Goal: Information Seeking & Learning: Find specific fact

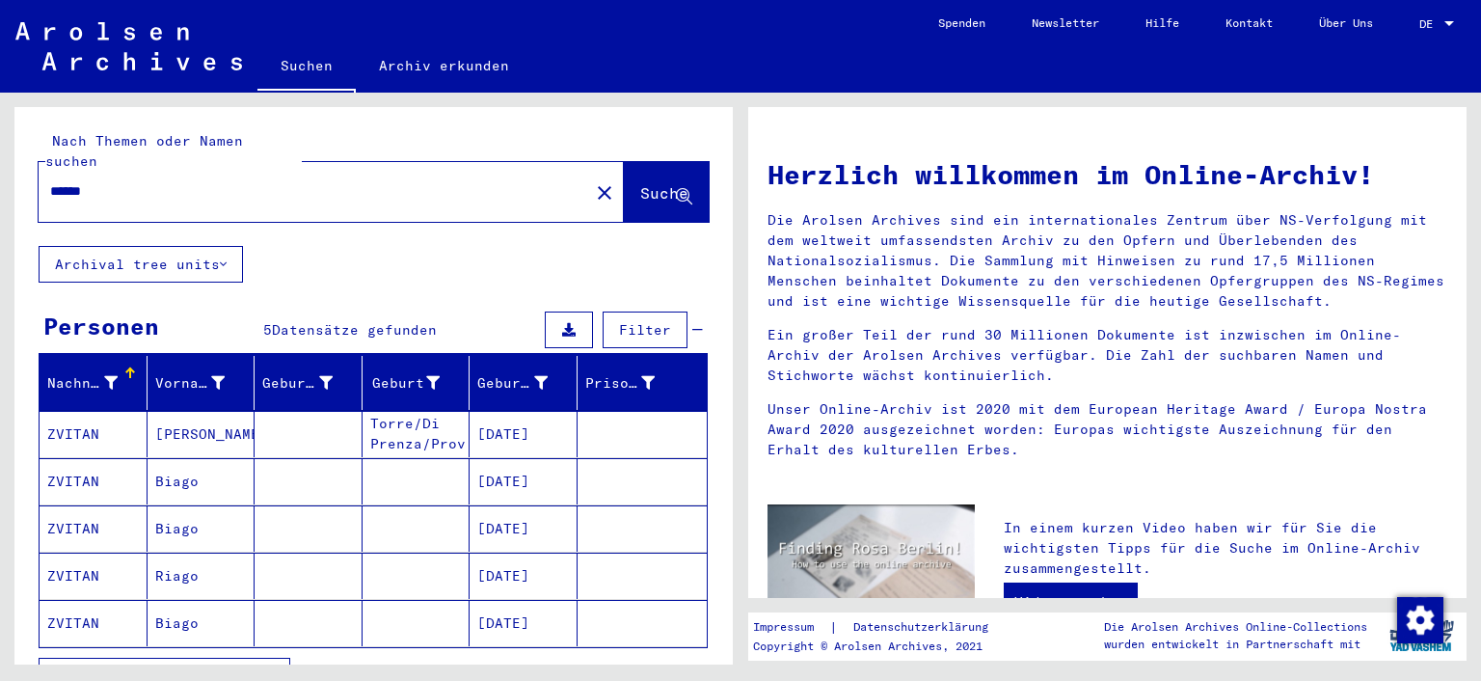
click at [1439, 18] on span "DE" at bounding box center [1429, 23] width 21 height 13
click at [1432, 27] on span "English" at bounding box center [1416, 34] width 78 height 35
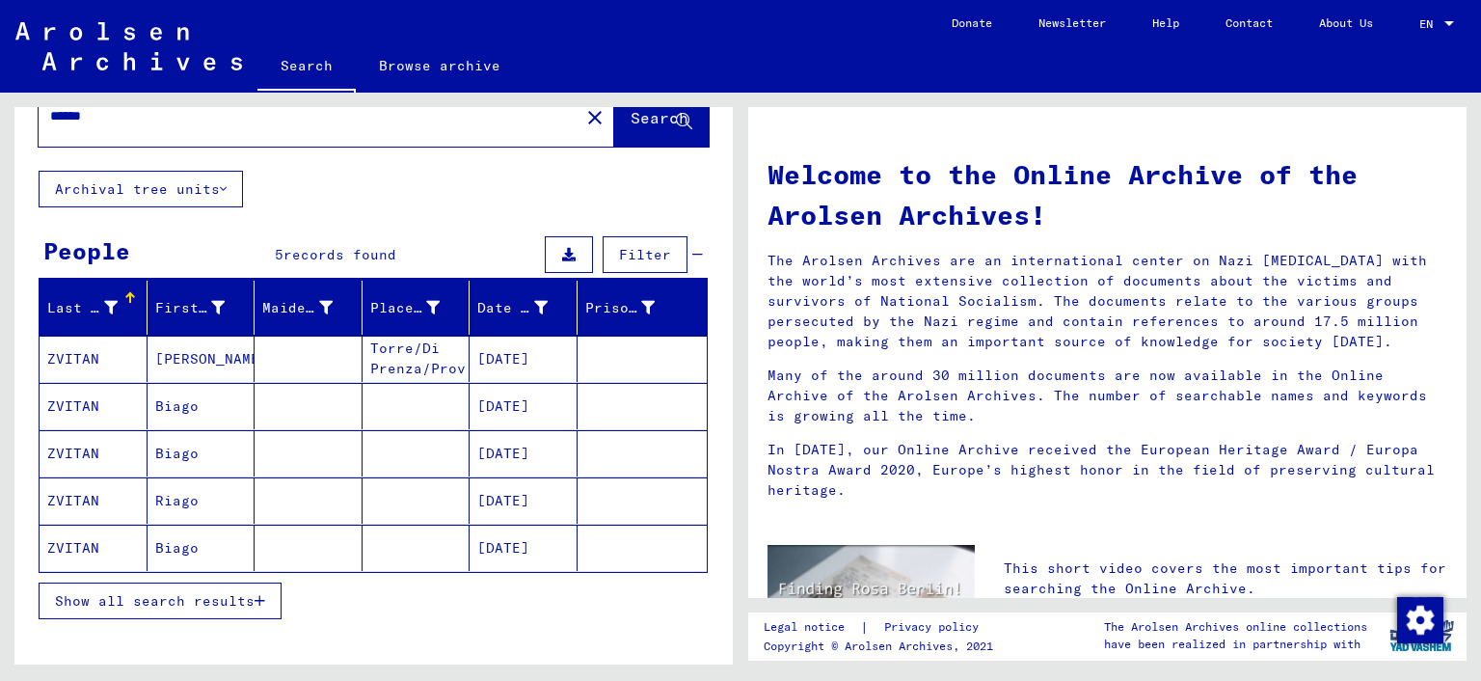
scroll to position [54, 0]
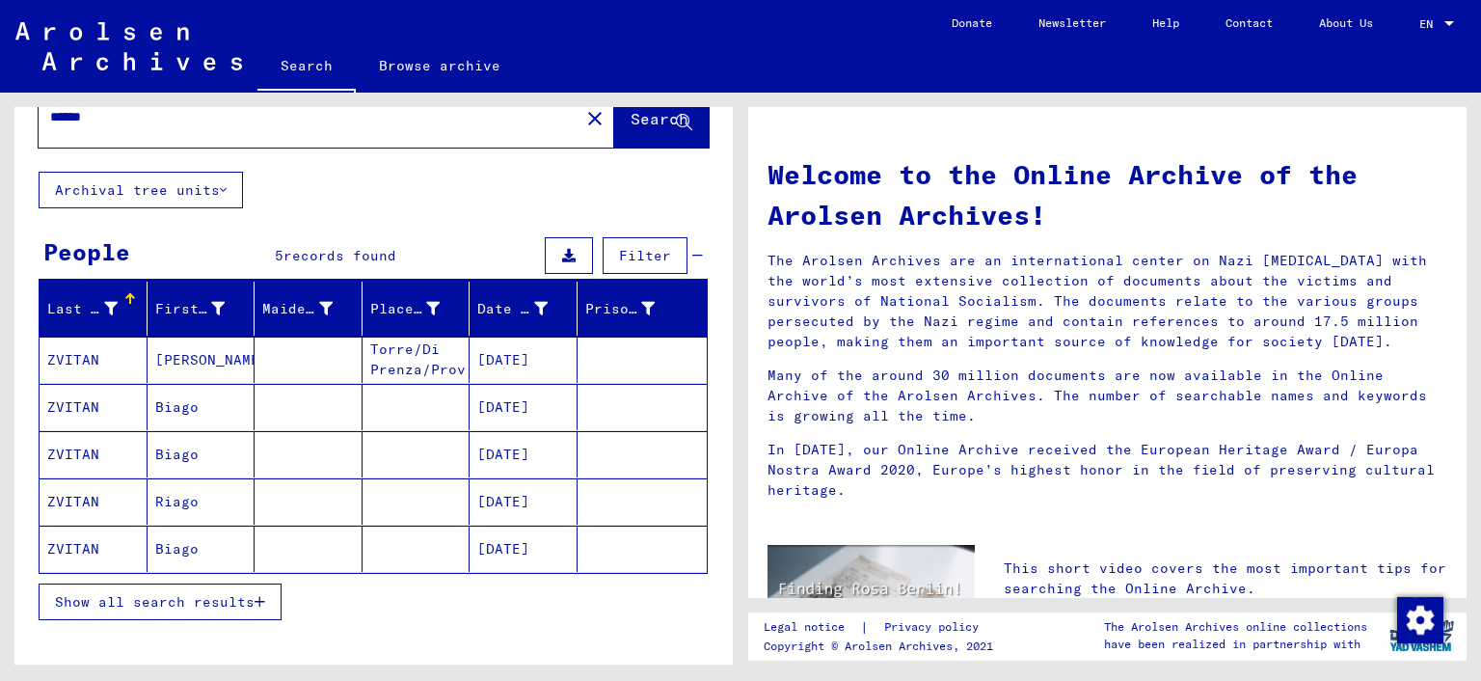
click at [126, 362] on mat-cell "ZVITAN" at bounding box center [94, 359] width 108 height 46
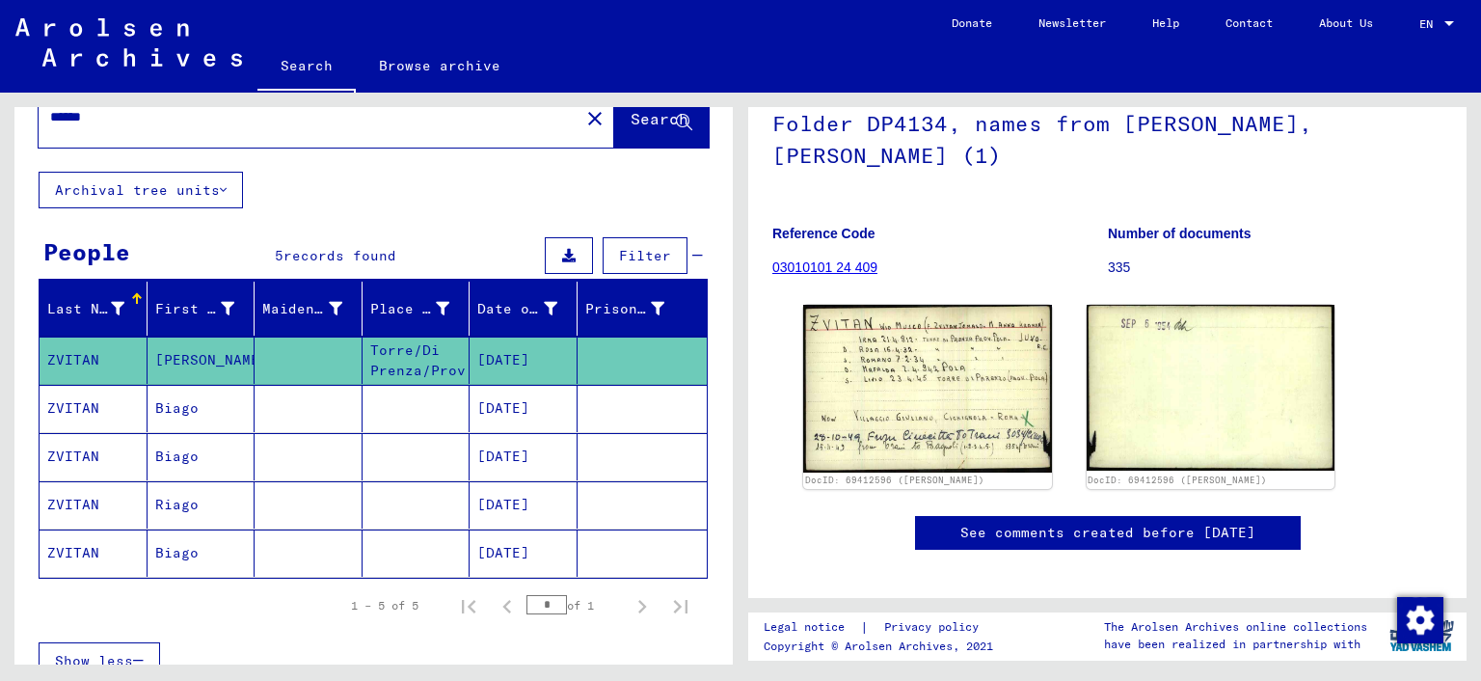
scroll to position [141, 0]
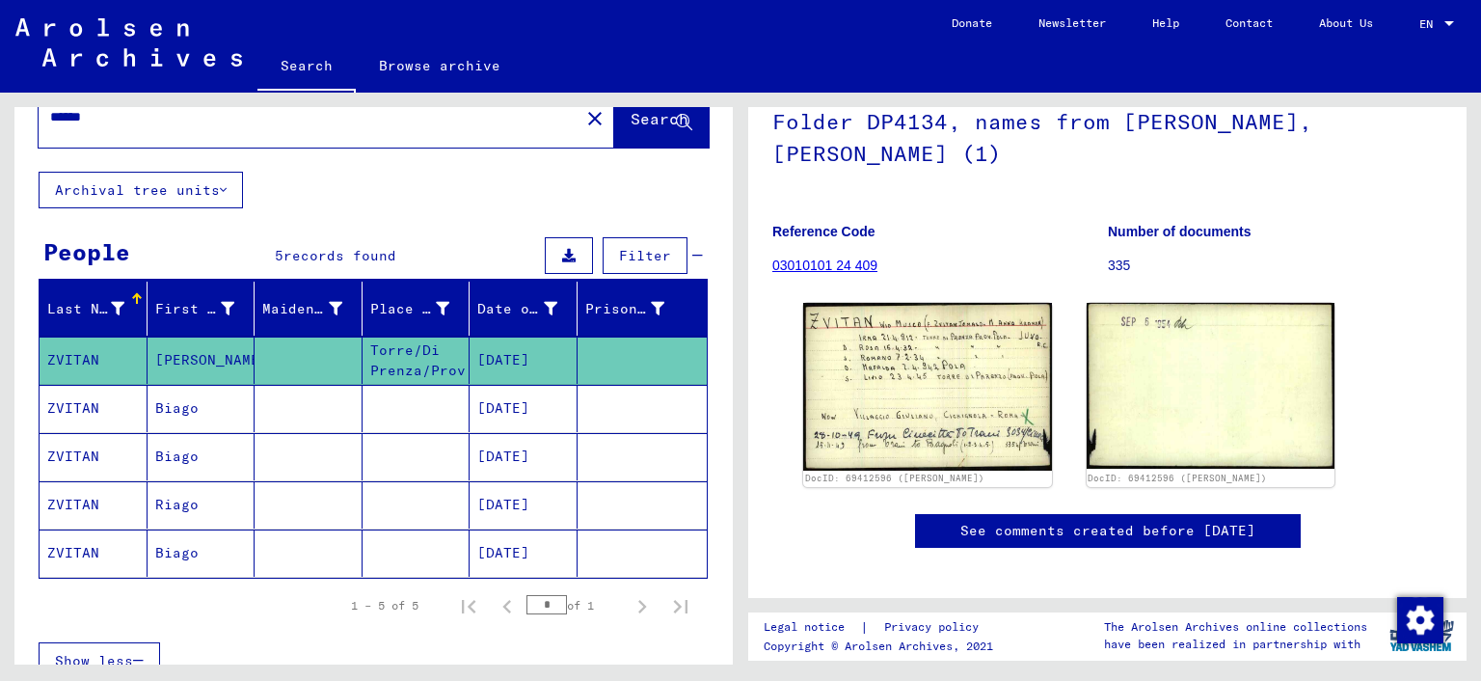
click at [126, 402] on mat-cell "ZVITAN" at bounding box center [94, 408] width 108 height 47
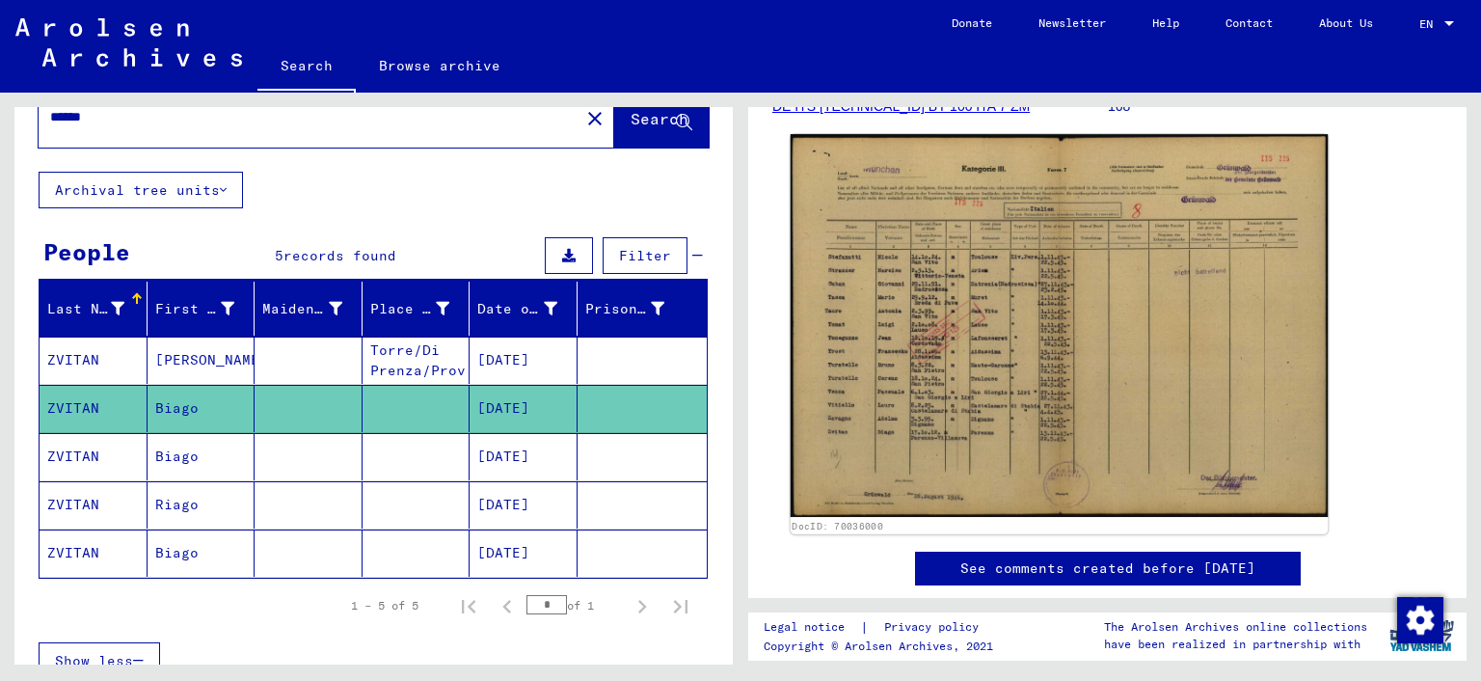
scroll to position [306, 0]
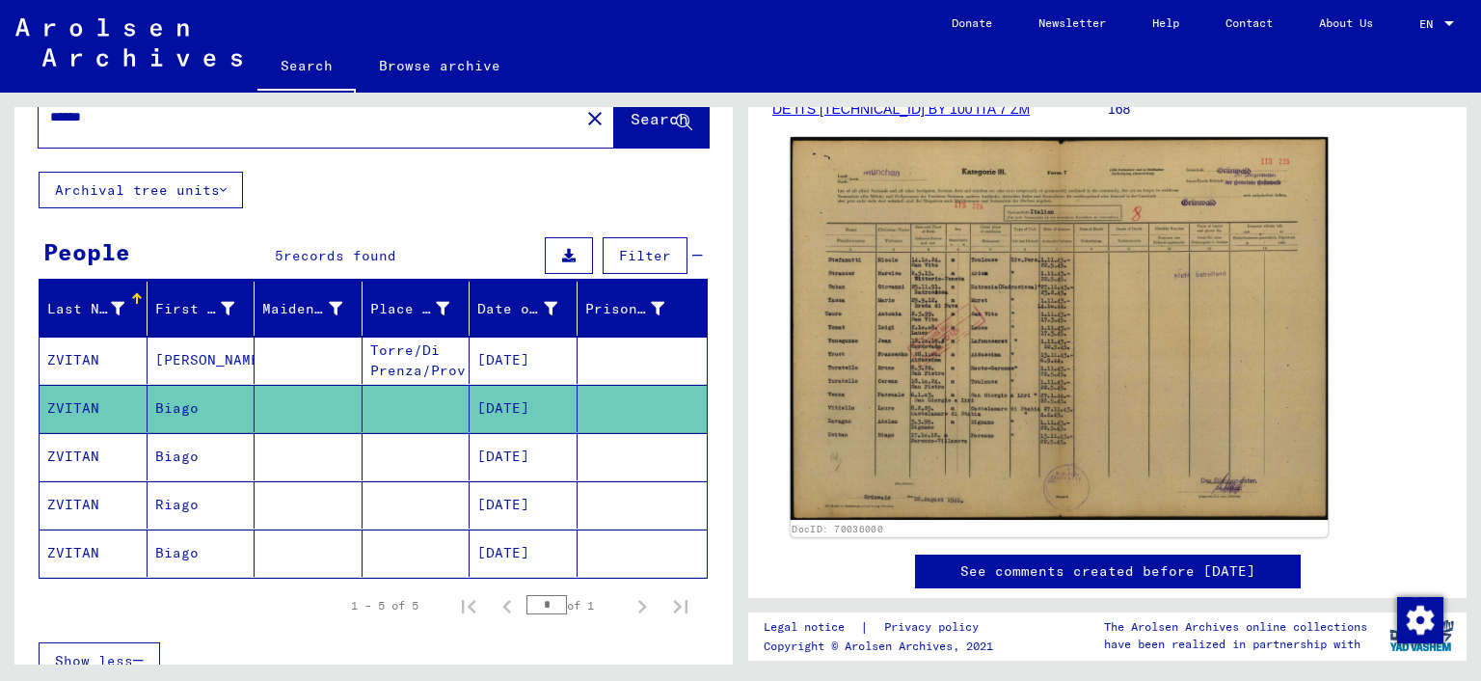
click at [1116, 370] on img at bounding box center [1059, 328] width 538 height 383
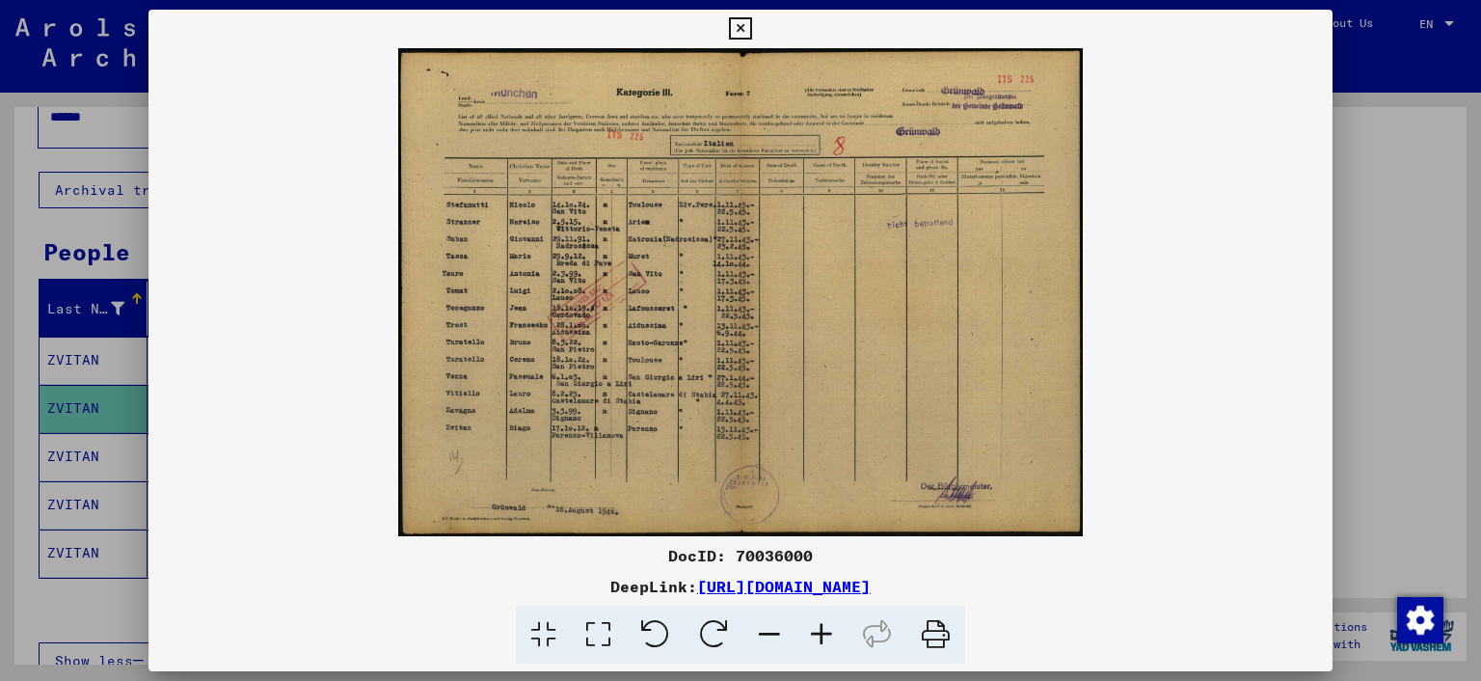
click at [825, 637] on icon at bounding box center [821, 634] width 52 height 59
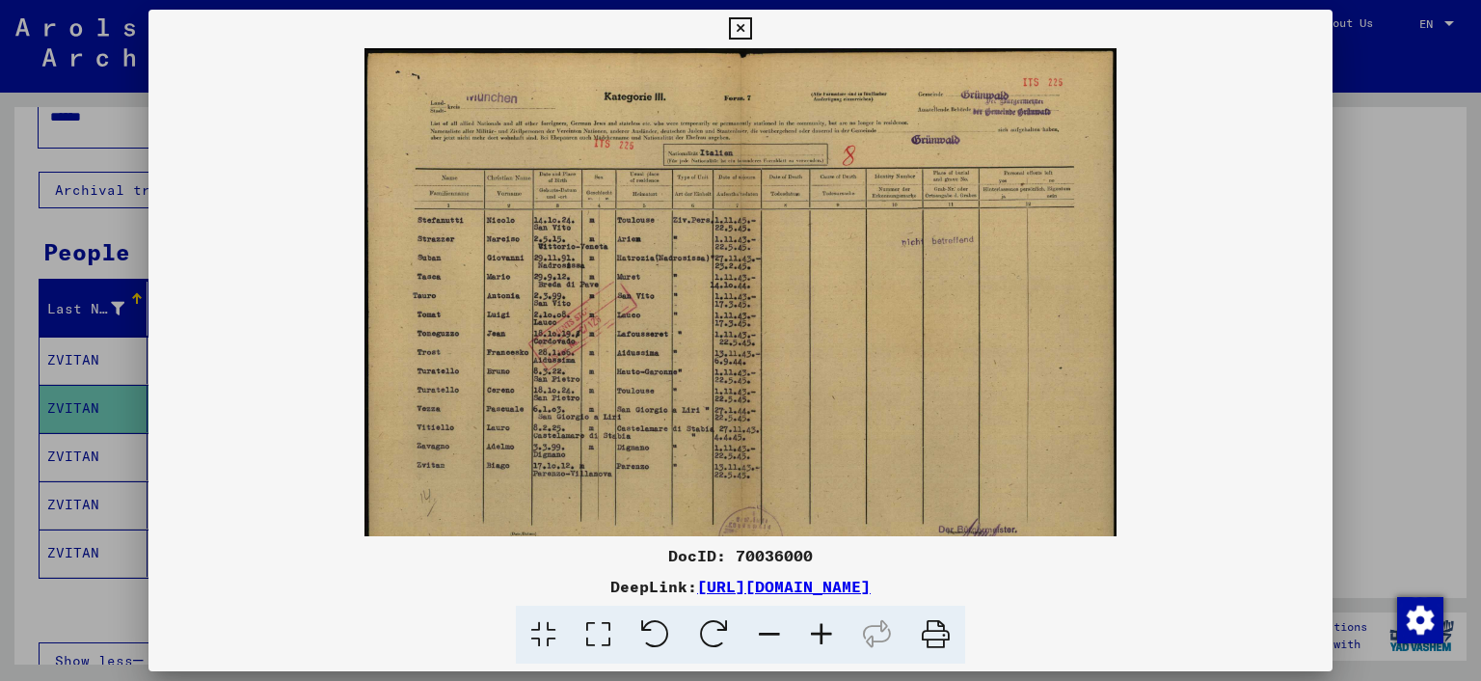
click at [825, 636] on icon at bounding box center [821, 634] width 52 height 59
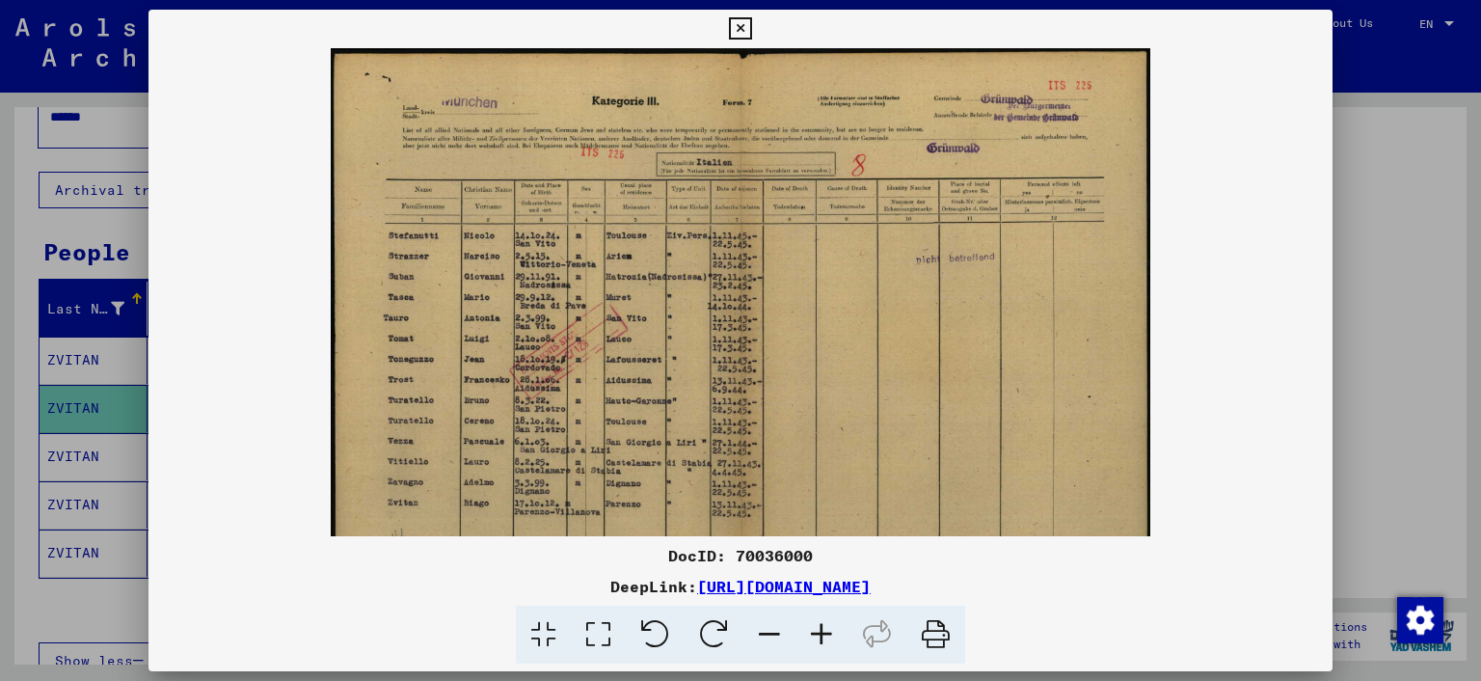
click at [825, 636] on icon at bounding box center [821, 634] width 52 height 59
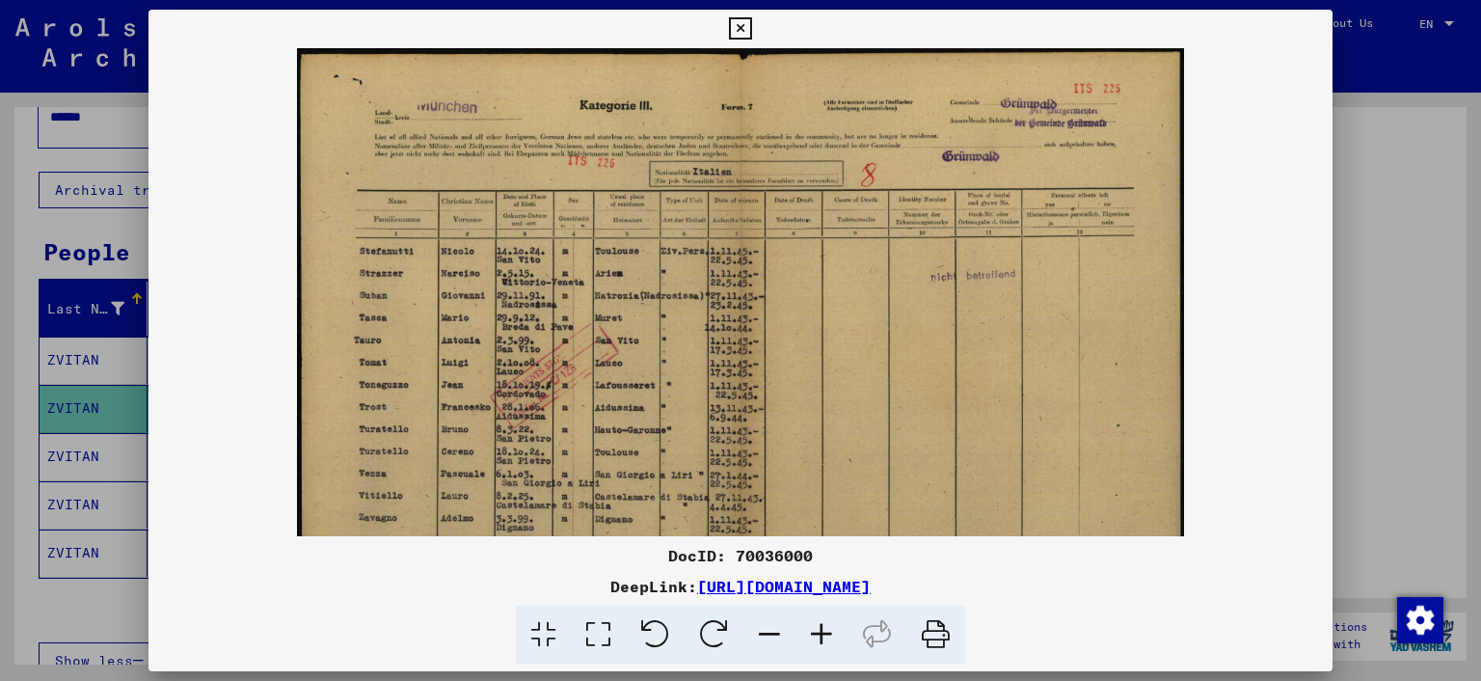
click at [825, 636] on icon at bounding box center [821, 634] width 52 height 59
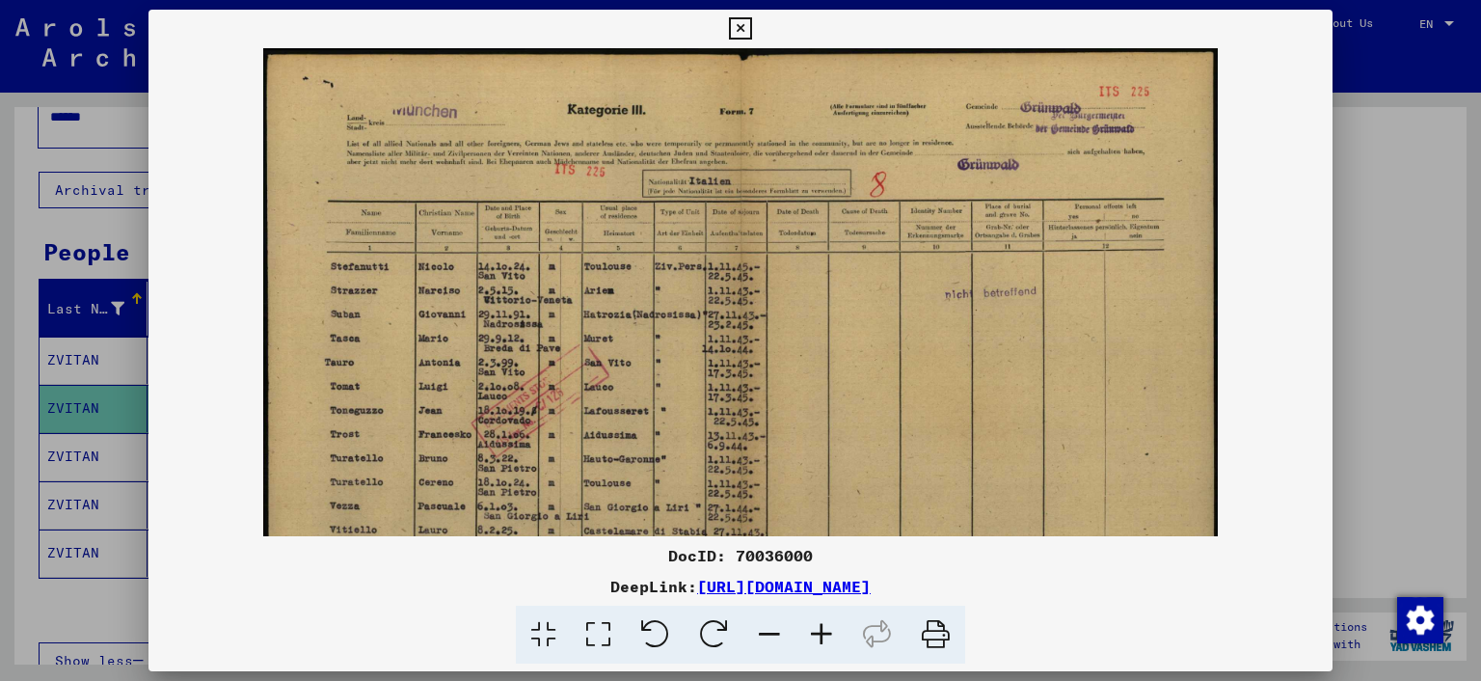
click at [825, 636] on icon at bounding box center [821, 634] width 52 height 59
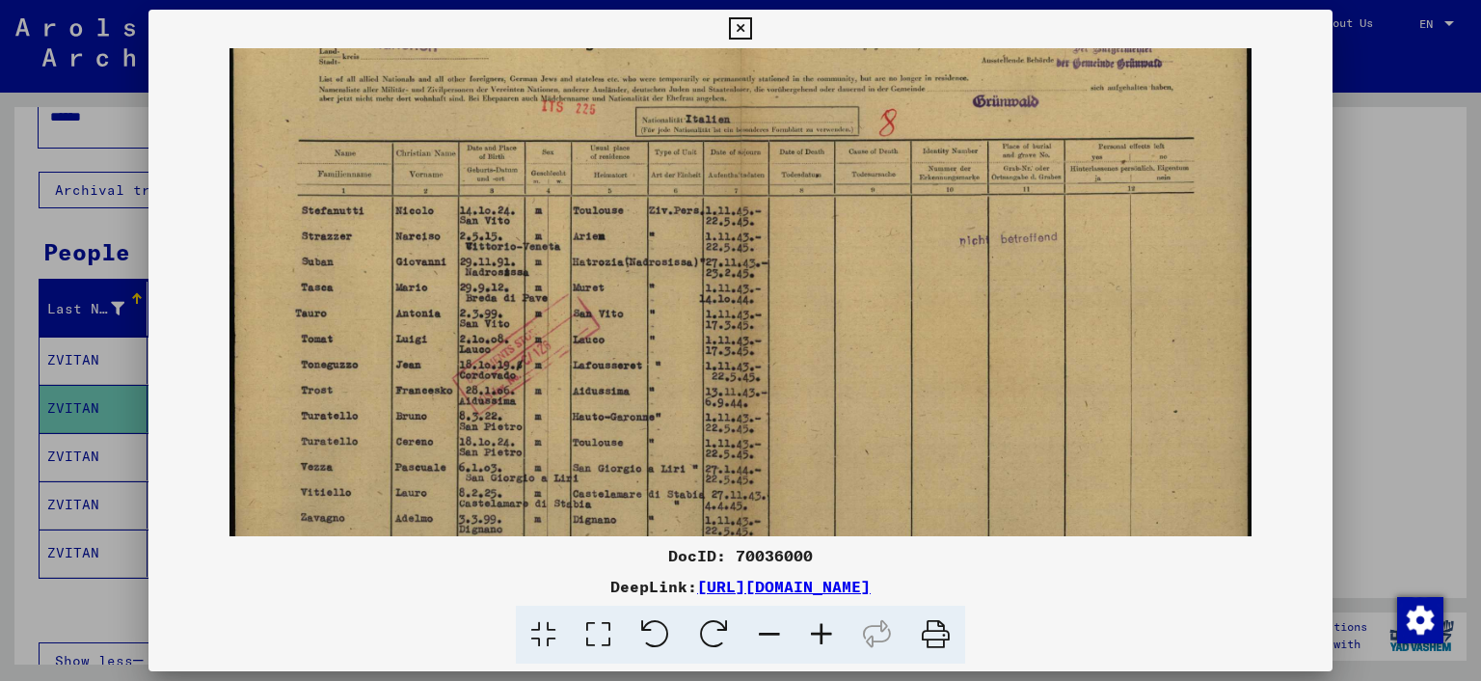
scroll to position [128, 0]
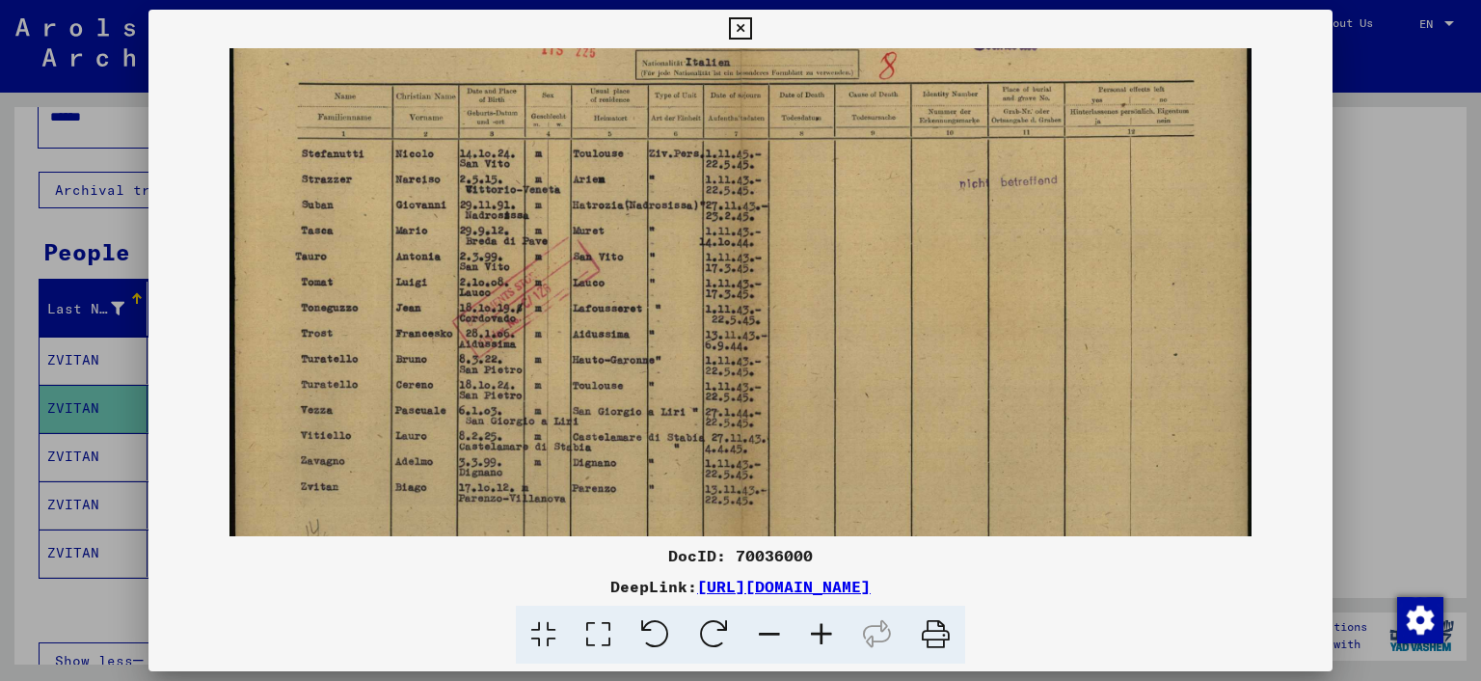
drag, startPoint x: 700, startPoint y: 451, endPoint x: 894, endPoint y: 349, distance: 219.1
click at [894, 349] on img at bounding box center [740, 284] width 1023 height 729
click at [751, 28] on icon at bounding box center [740, 28] width 22 height 23
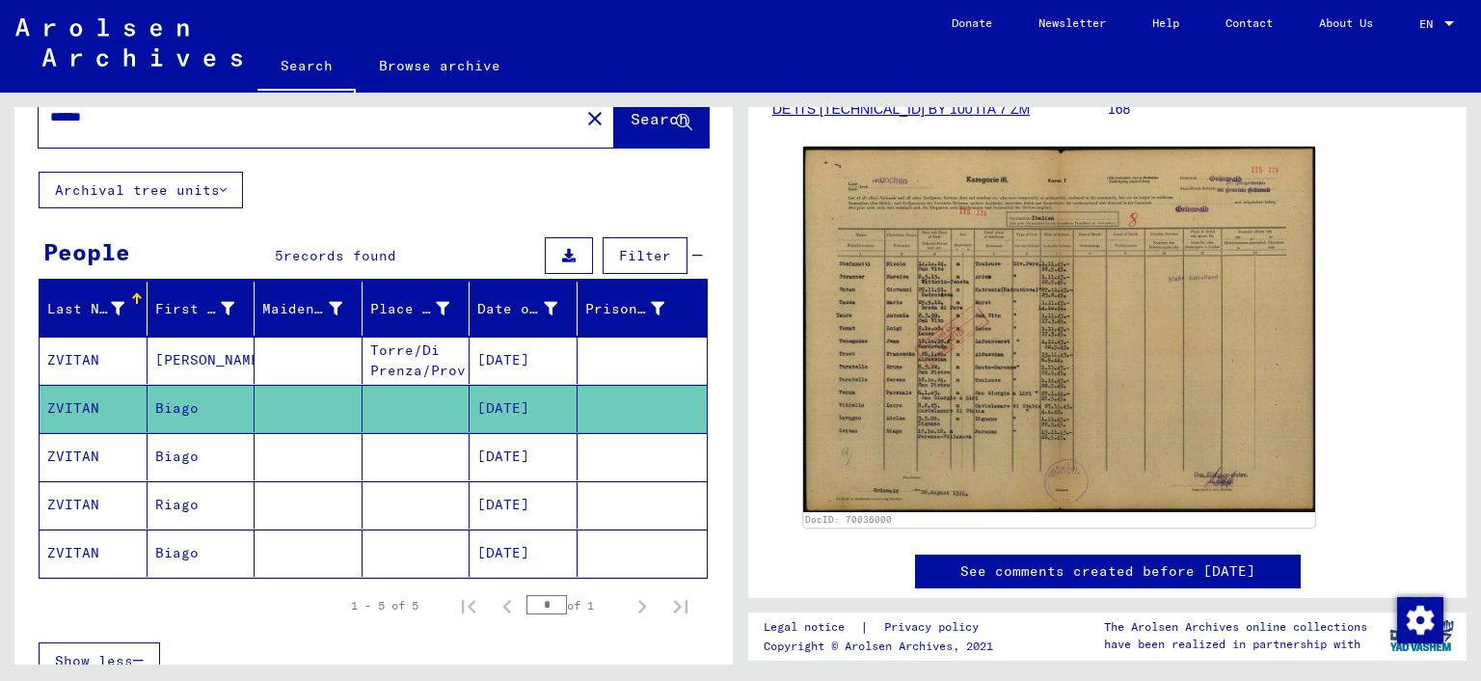
click at [97, 452] on mat-cell "ZVITAN" at bounding box center [94, 456] width 108 height 47
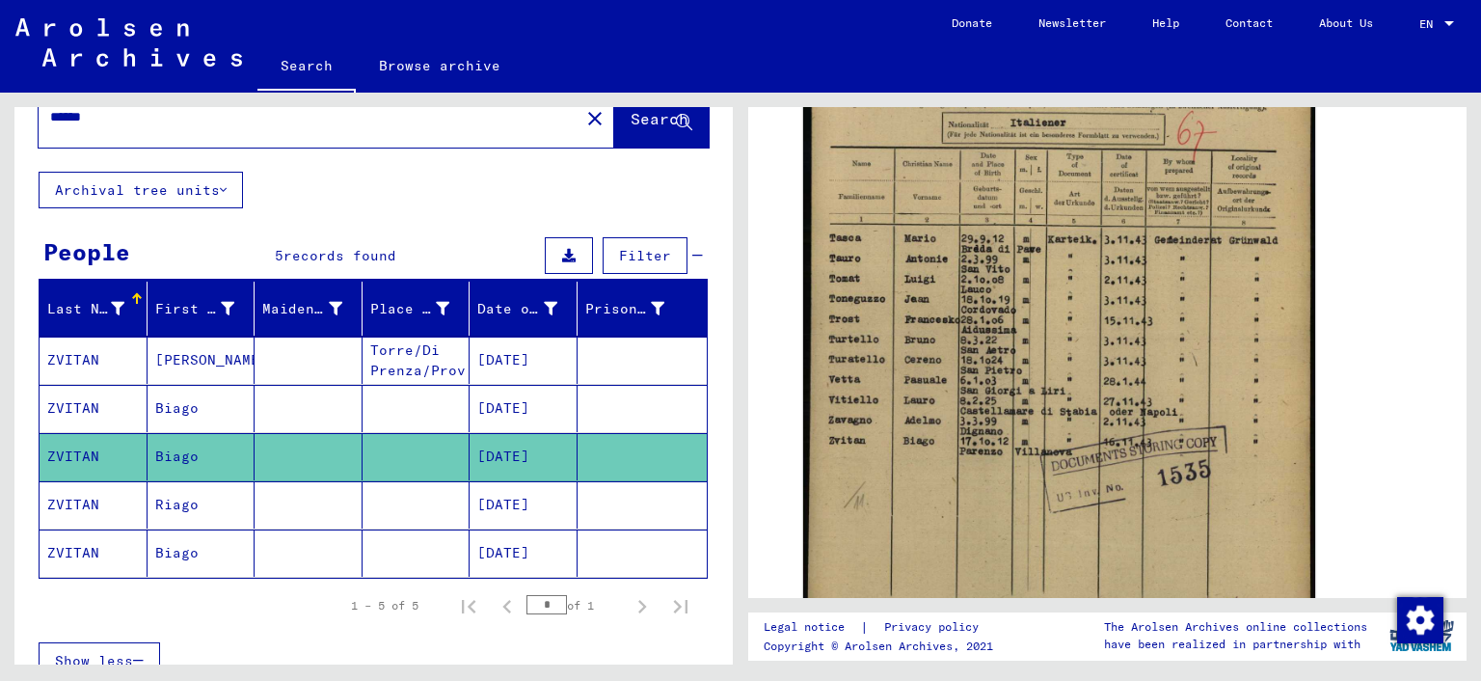
scroll to position [482, 0]
drag, startPoint x: 1467, startPoint y: 326, endPoint x: 1463, endPoint y: 384, distance: 58.0
click at [1463, 385] on div "2 Registration of [DEMOGRAPHIC_DATA] and [DEMOGRAPHIC_DATA] Persecutees by Publ…" at bounding box center [1111, 379] width 740 height 572
click at [1334, 389] on div "DocID: 70036234" at bounding box center [1107, 335] width 624 height 746
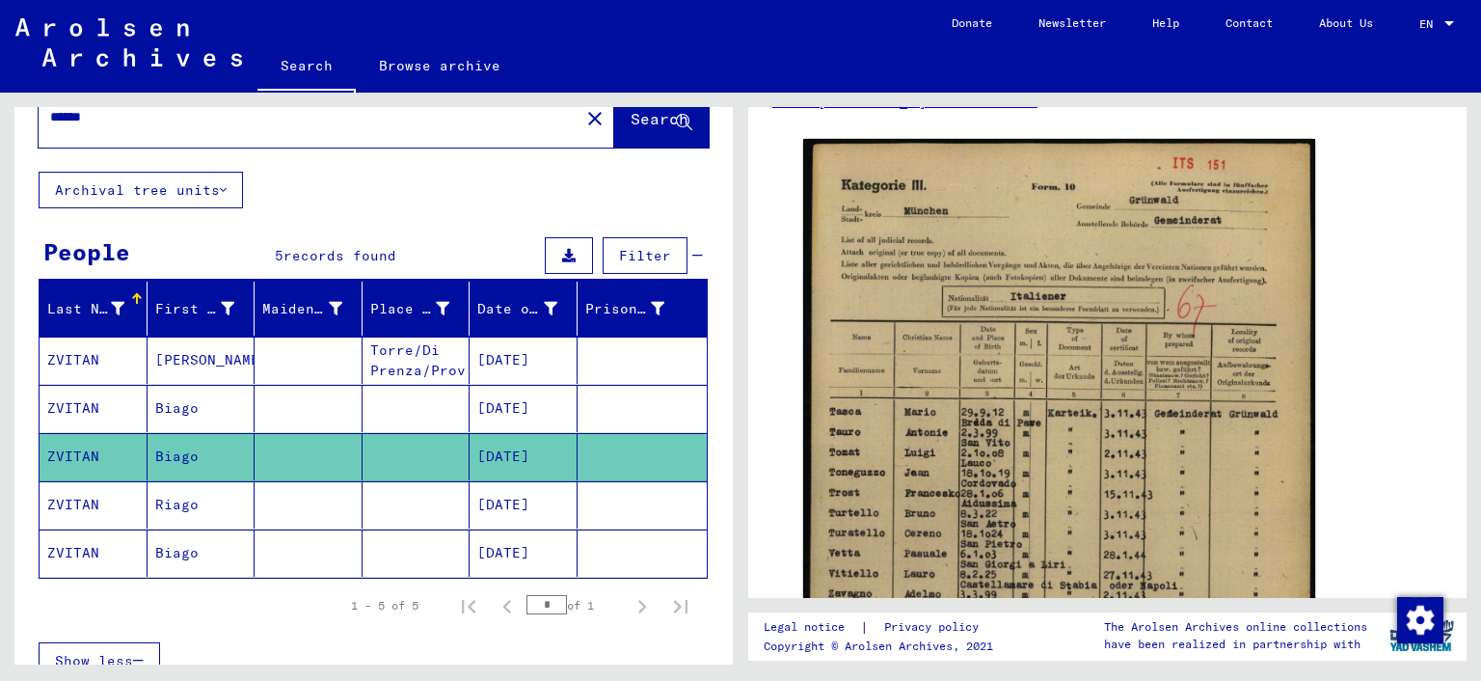
scroll to position [319, 0]
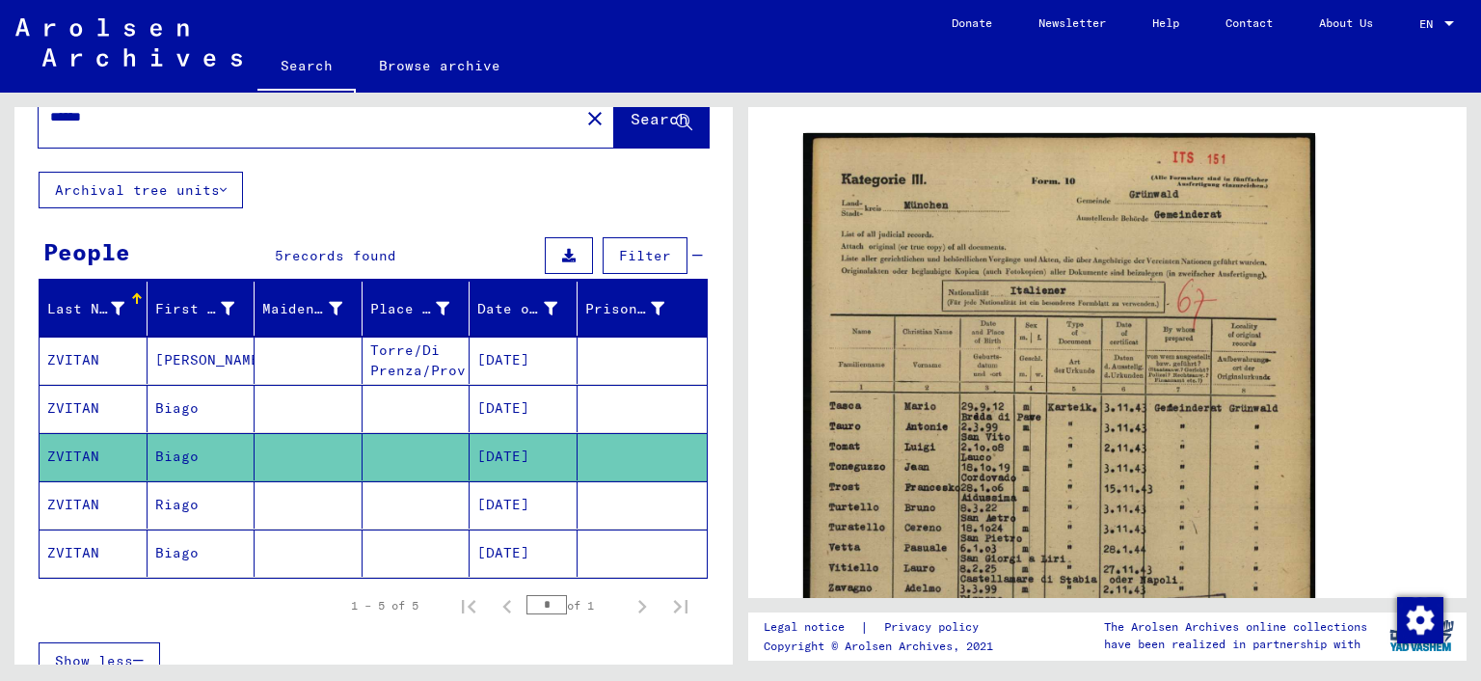
click at [87, 498] on mat-cell "ZVITAN" at bounding box center [94, 504] width 108 height 47
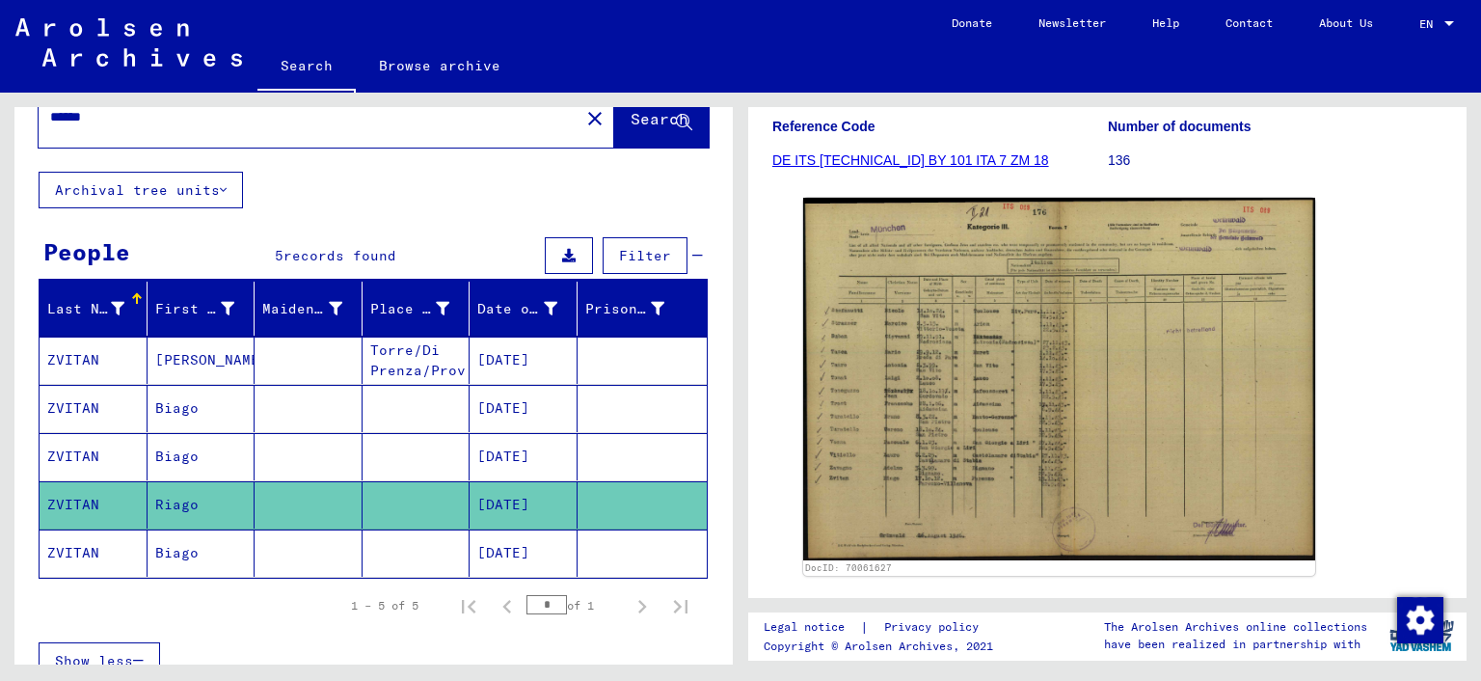
scroll to position [266, 0]
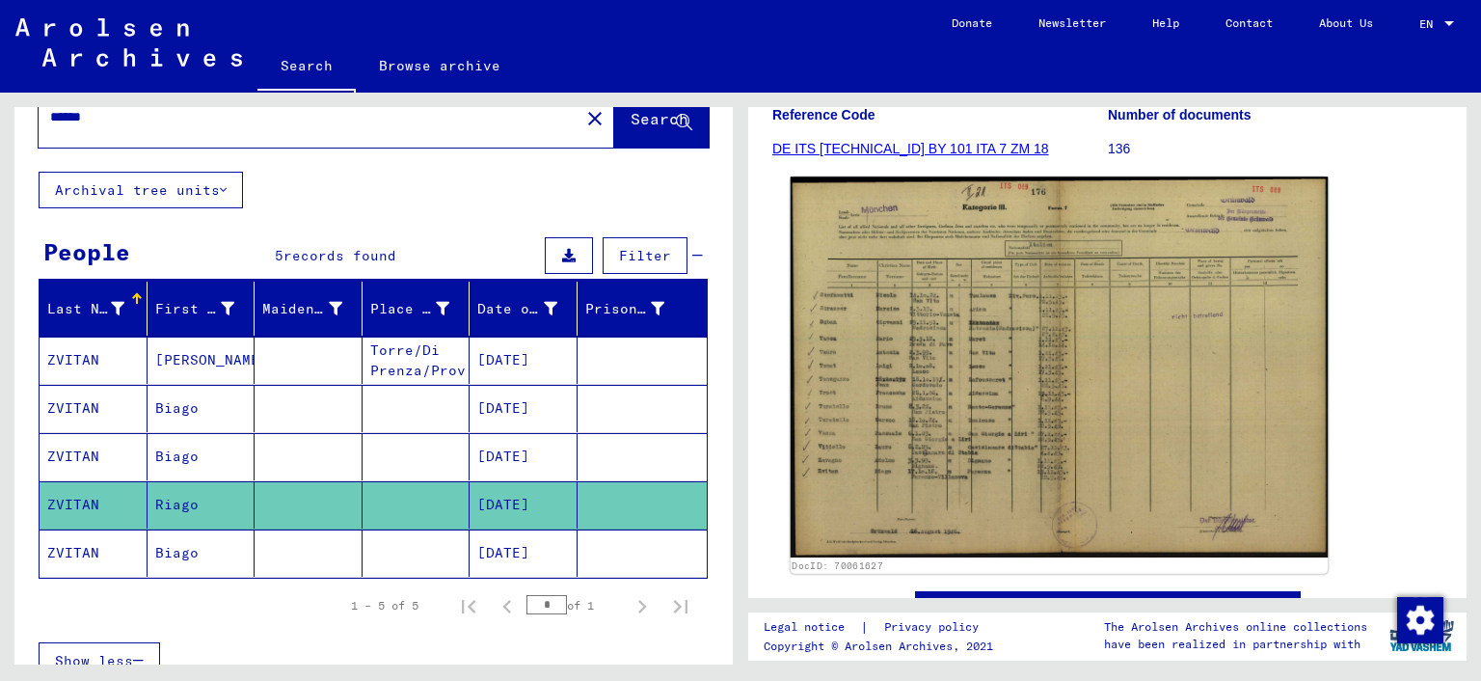
click at [1130, 427] on img at bounding box center [1059, 366] width 538 height 380
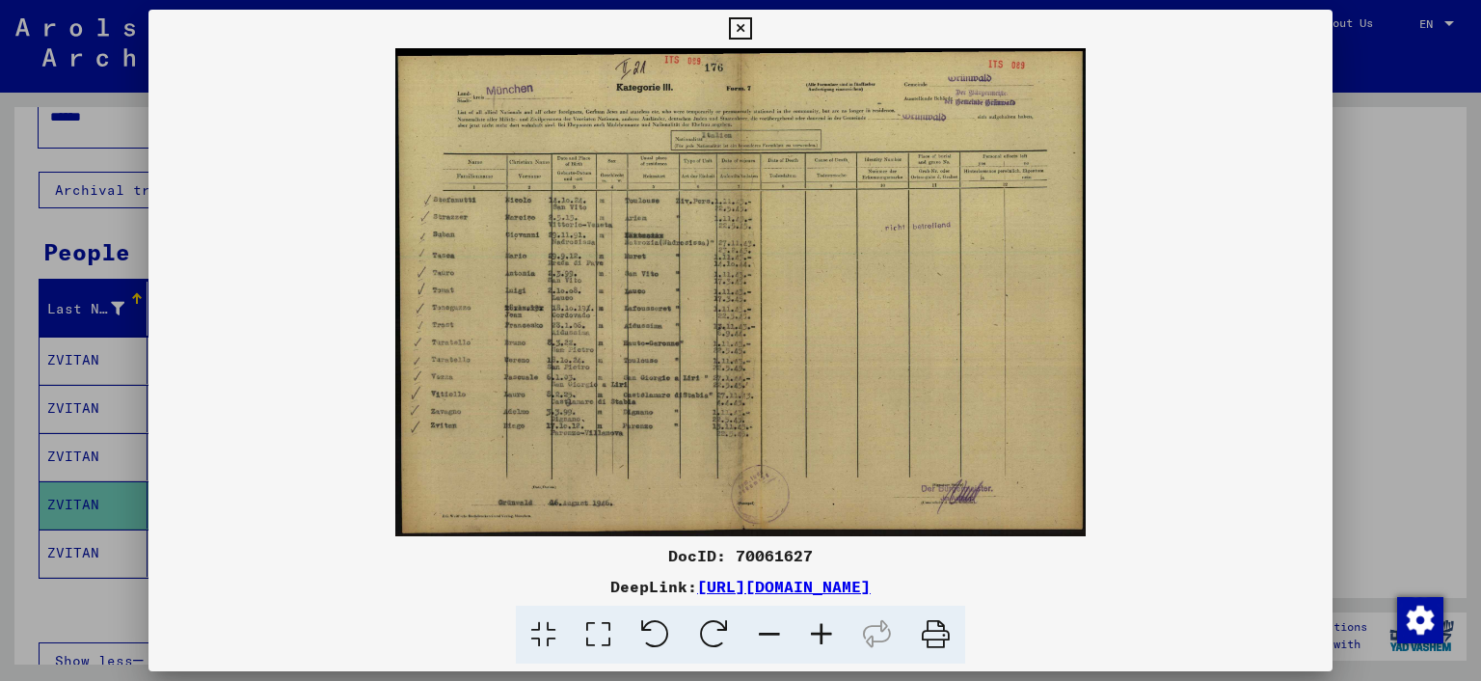
click at [810, 638] on icon at bounding box center [821, 634] width 52 height 59
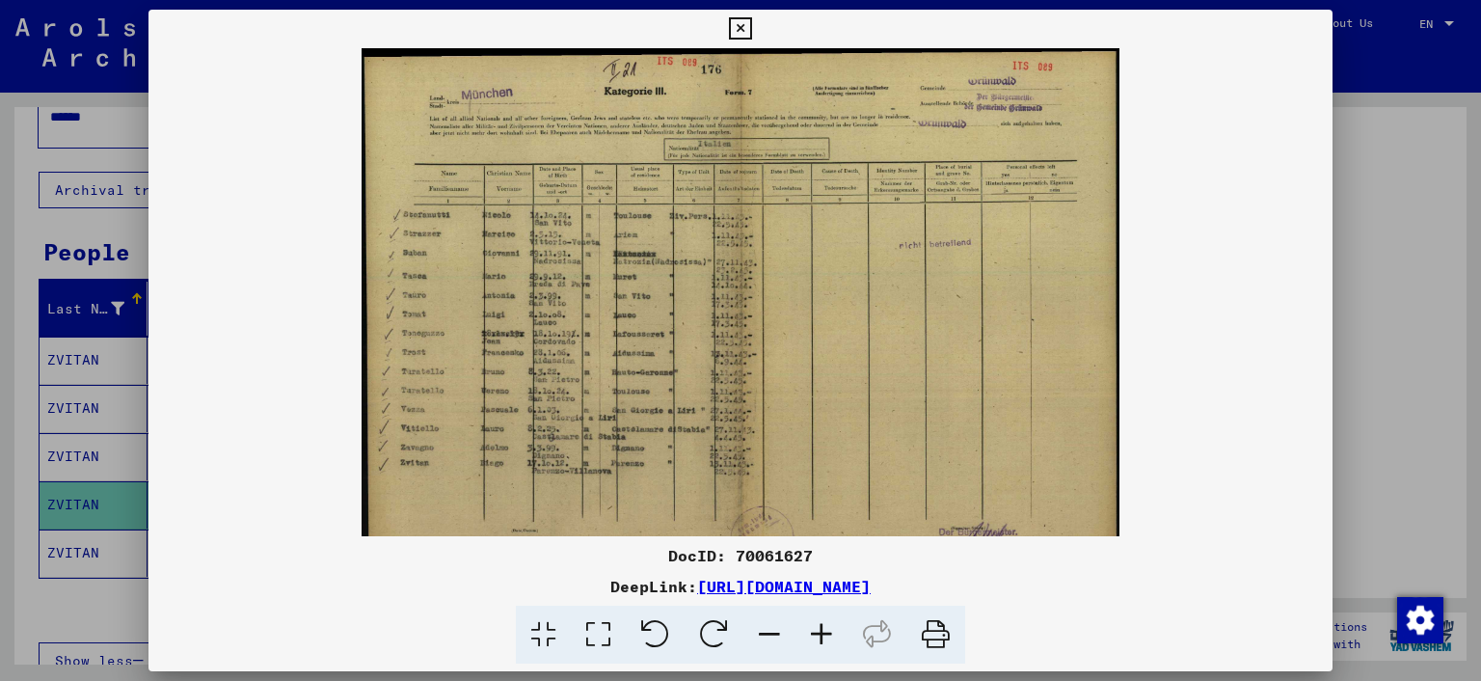
click at [810, 638] on icon at bounding box center [821, 634] width 52 height 59
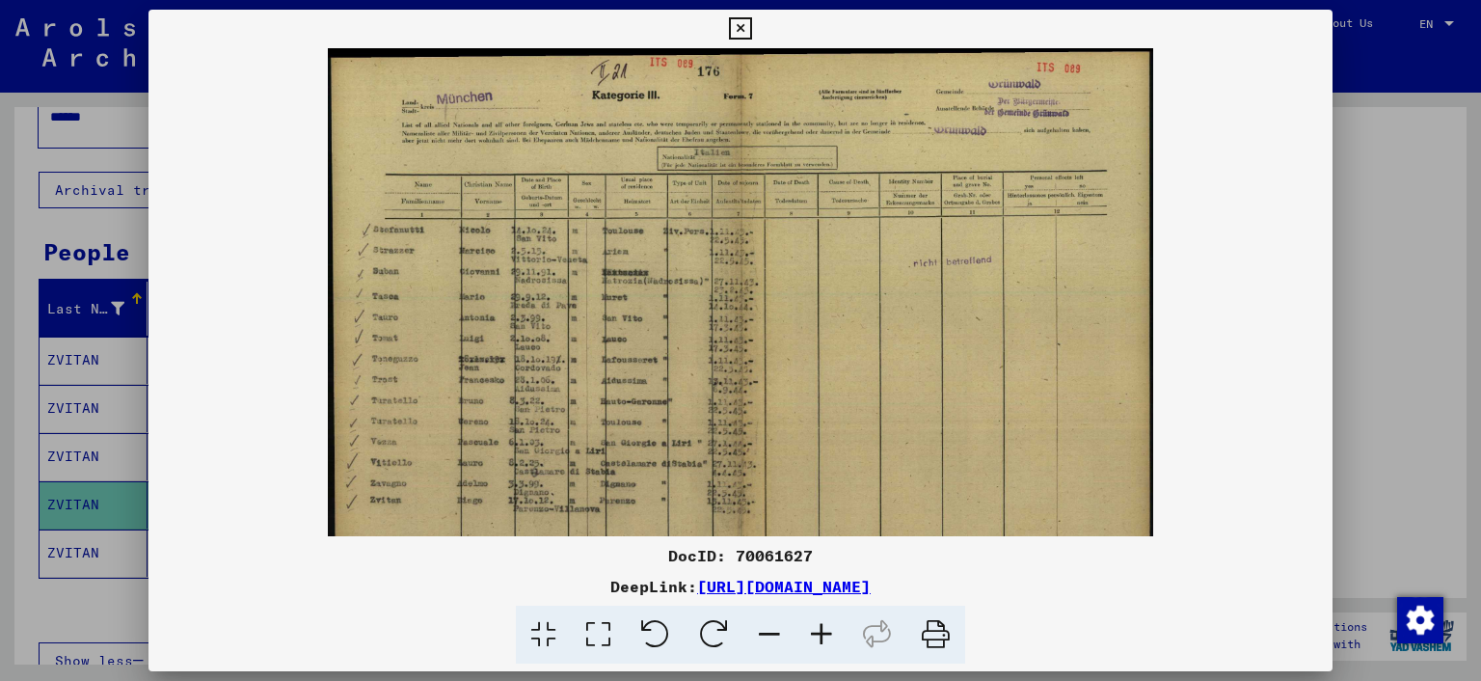
click at [810, 638] on icon at bounding box center [821, 634] width 52 height 59
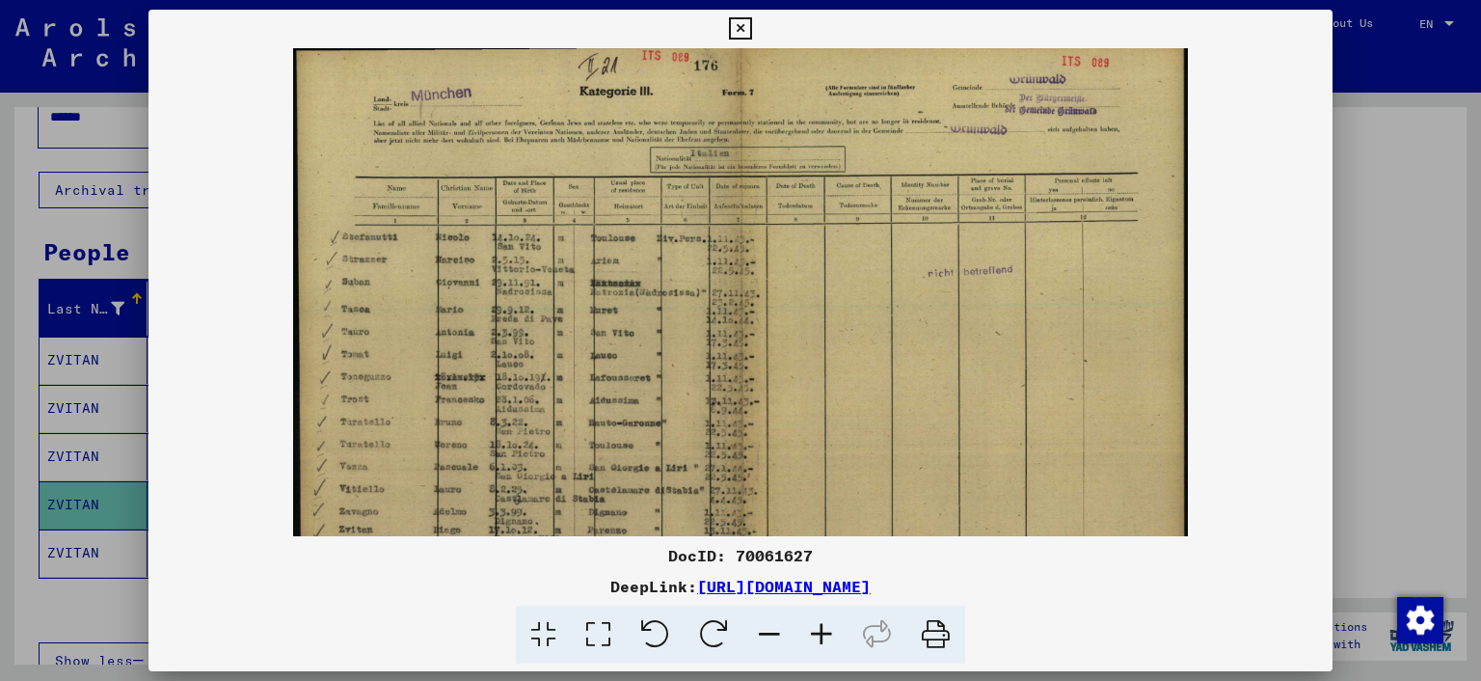
scroll to position [0, 0]
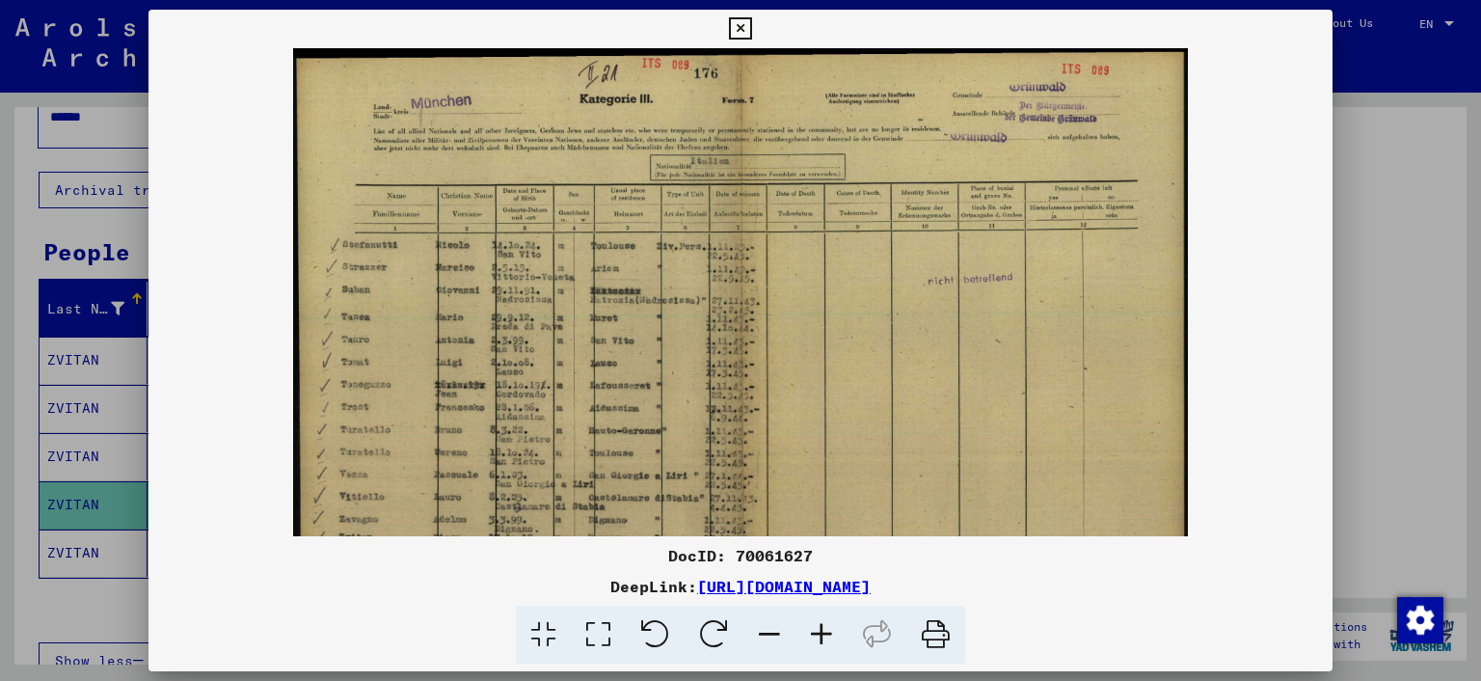
drag, startPoint x: 829, startPoint y: 457, endPoint x: 830, endPoint y: 524, distance: 67.5
click at [830, 524] on img at bounding box center [740, 364] width 895 height 632
click at [828, 632] on icon at bounding box center [821, 634] width 52 height 59
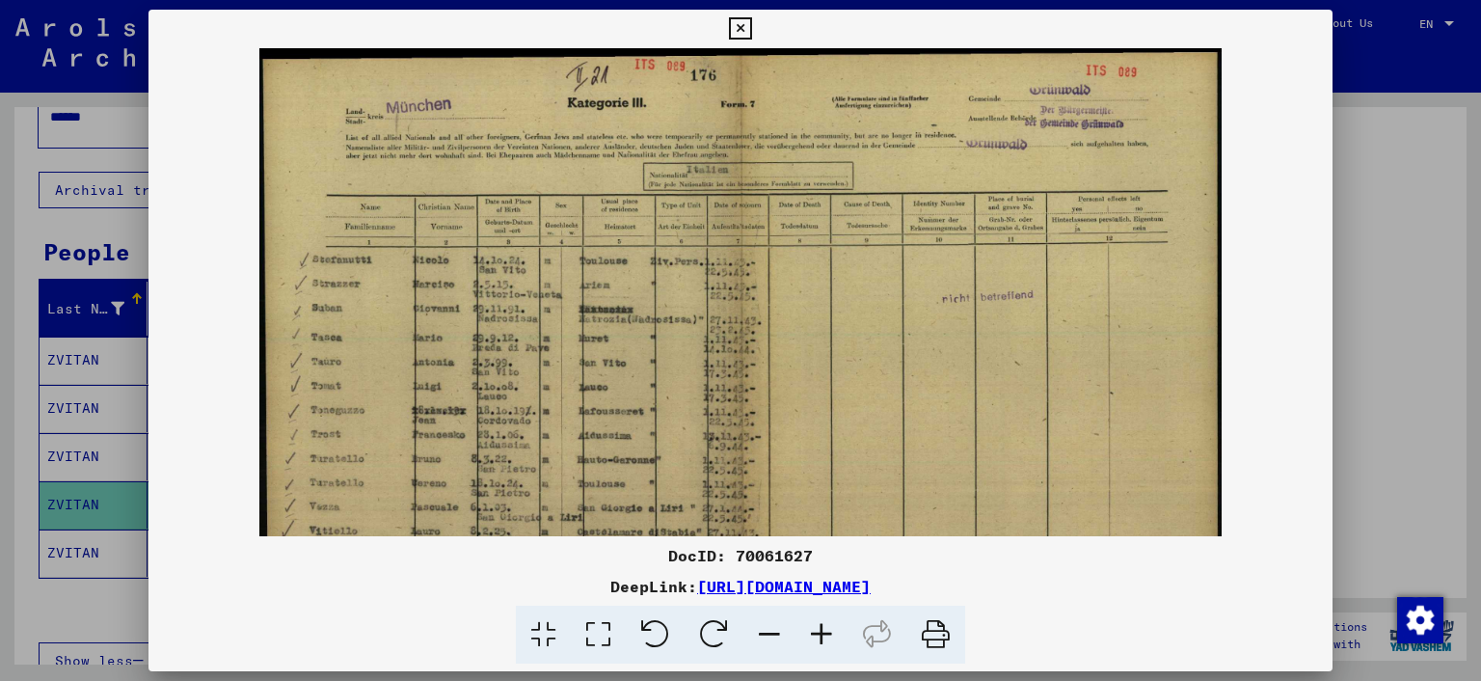
click at [828, 632] on icon at bounding box center [821, 634] width 52 height 59
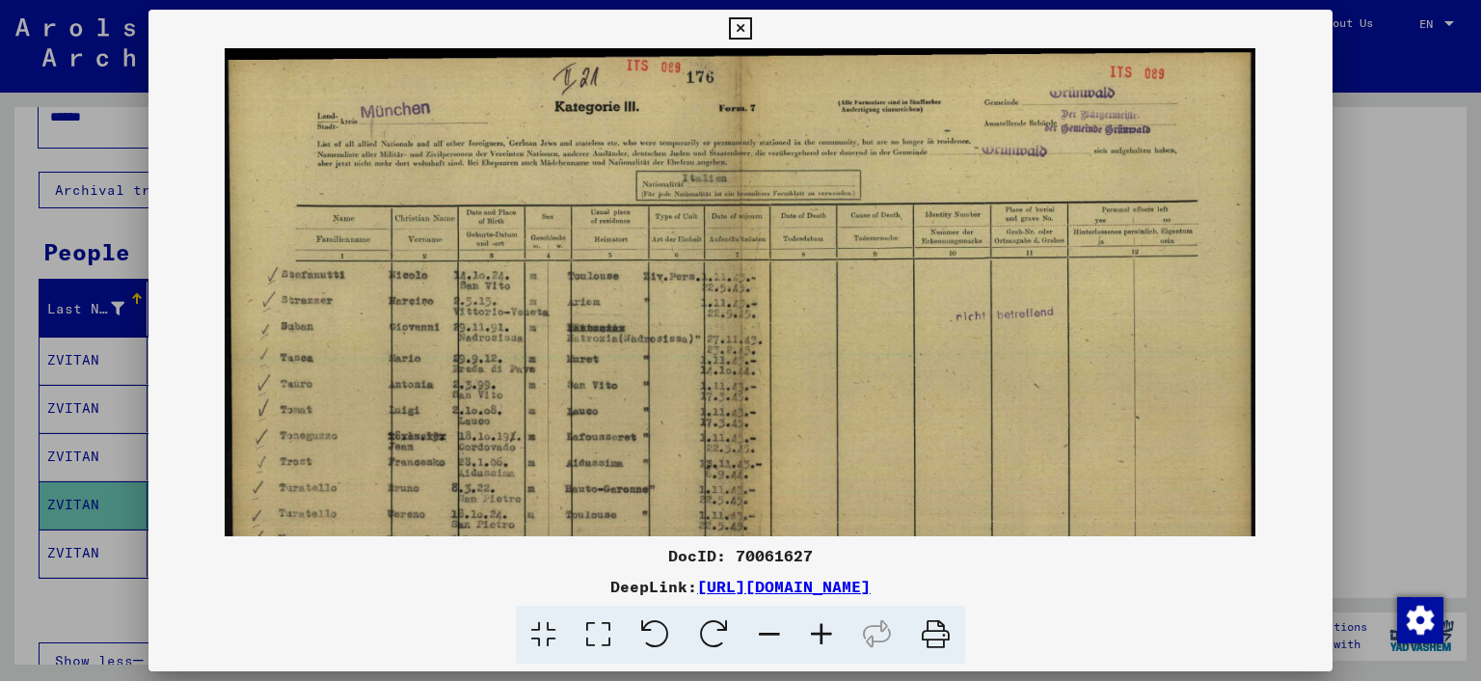
click at [828, 632] on icon at bounding box center [821, 634] width 52 height 59
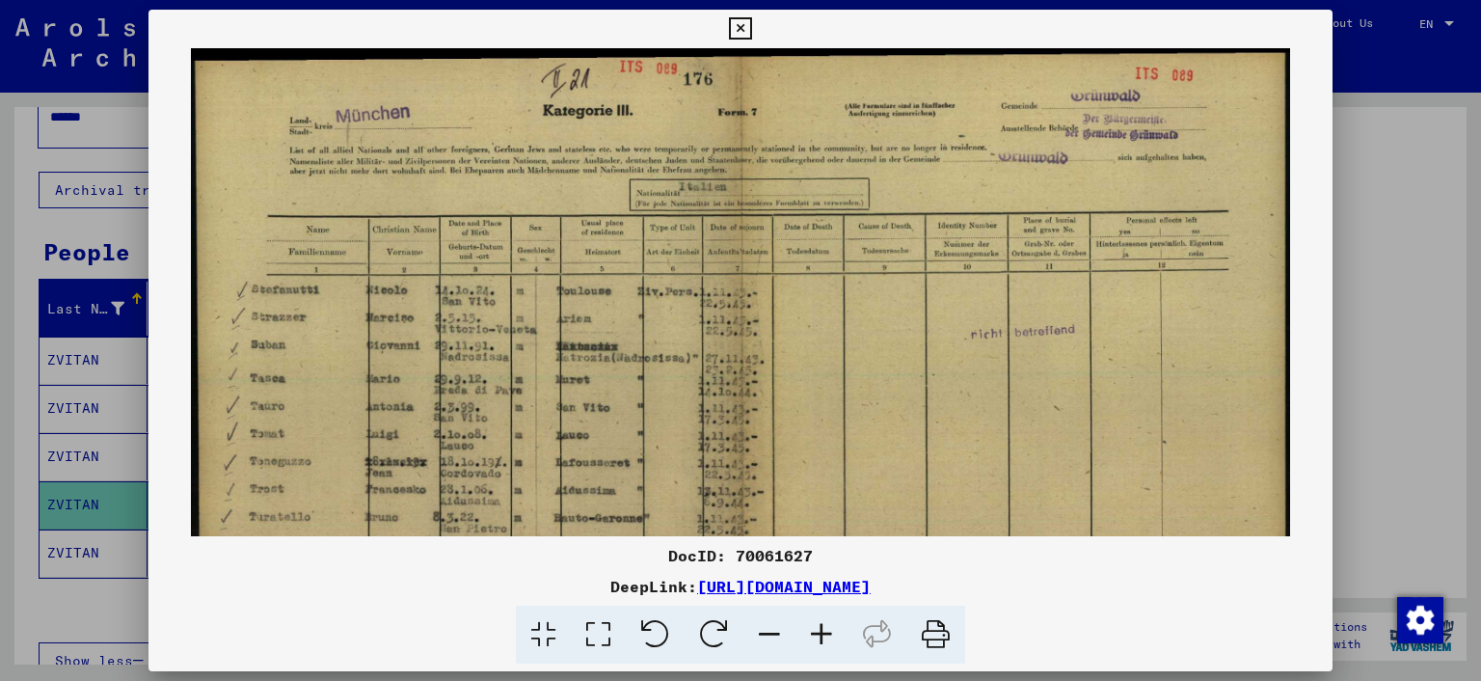
click at [828, 632] on icon at bounding box center [821, 634] width 52 height 59
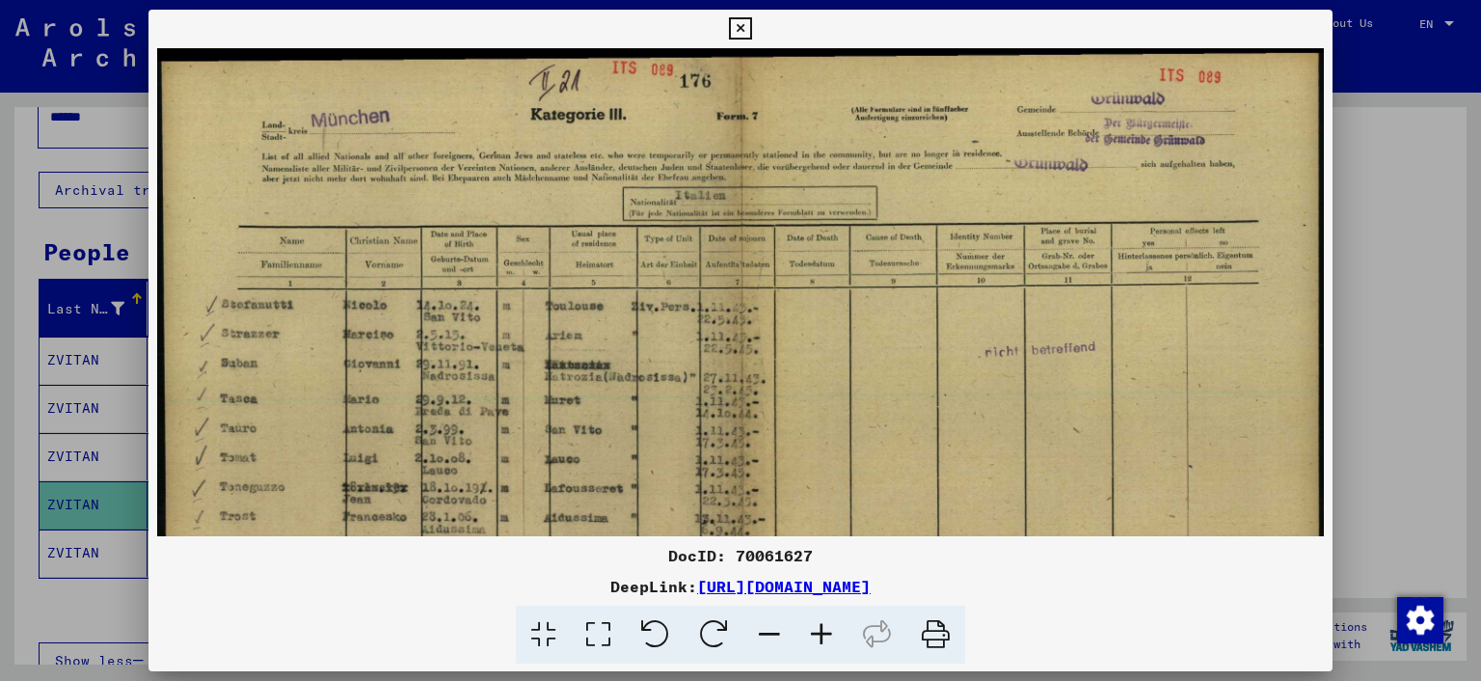
click at [751, 33] on icon at bounding box center [740, 28] width 22 height 23
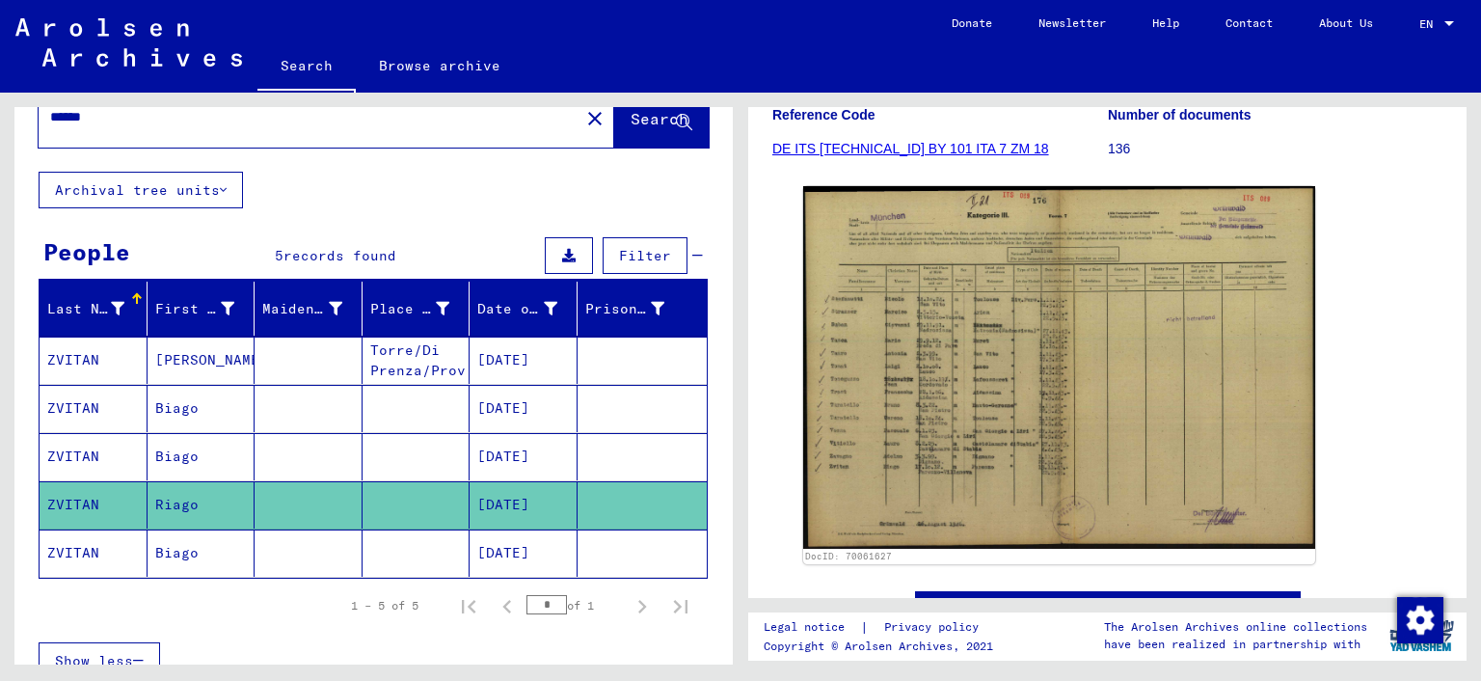
click at [96, 558] on mat-cell "ZVITAN" at bounding box center [94, 552] width 108 height 47
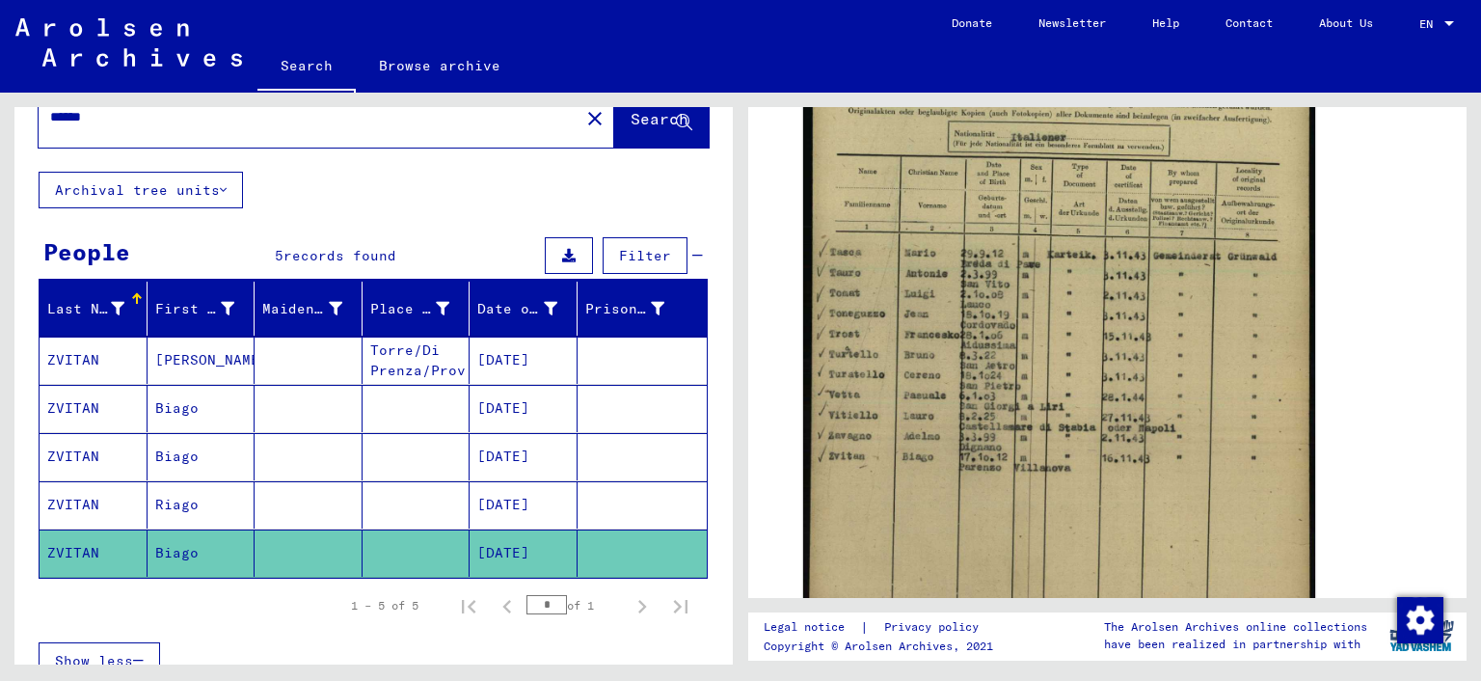
scroll to position [511, 0]
click at [92, 356] on mat-cell "ZVITAN" at bounding box center [94, 359] width 108 height 47
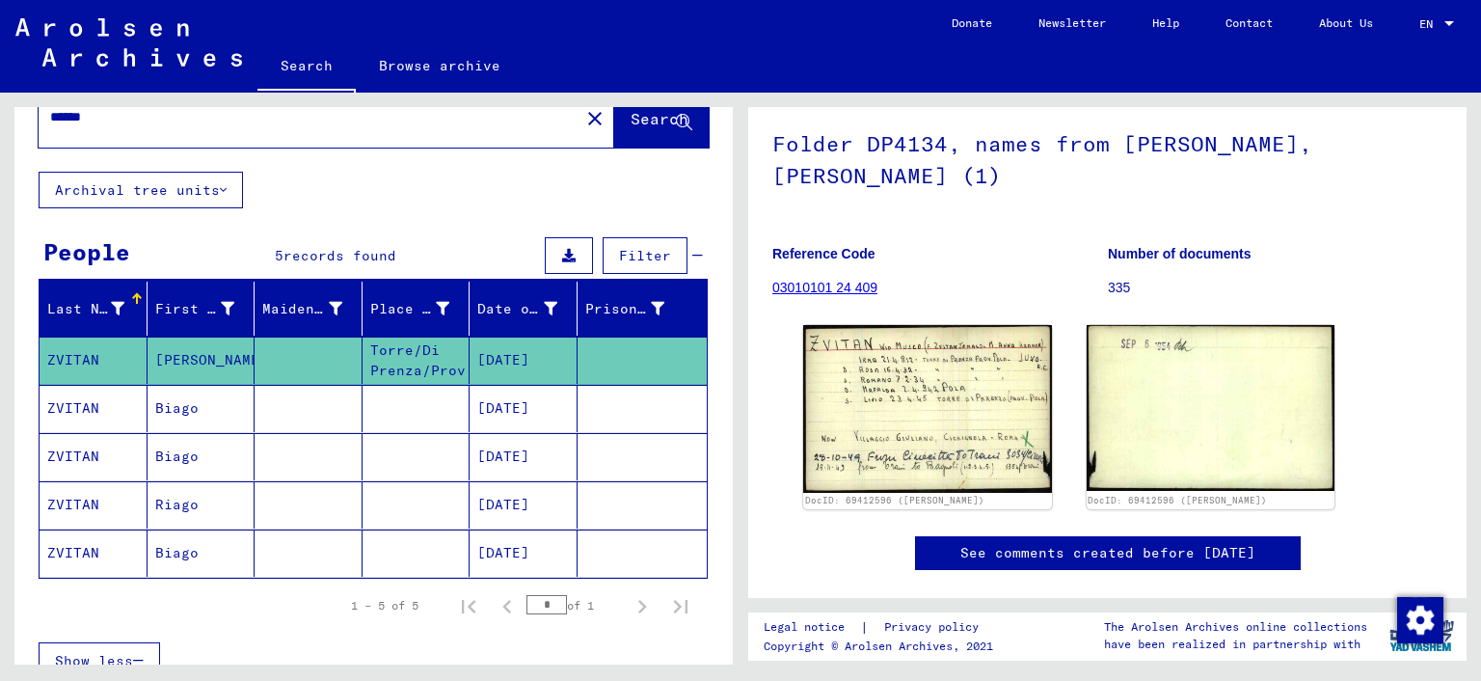
scroll to position [127, 0]
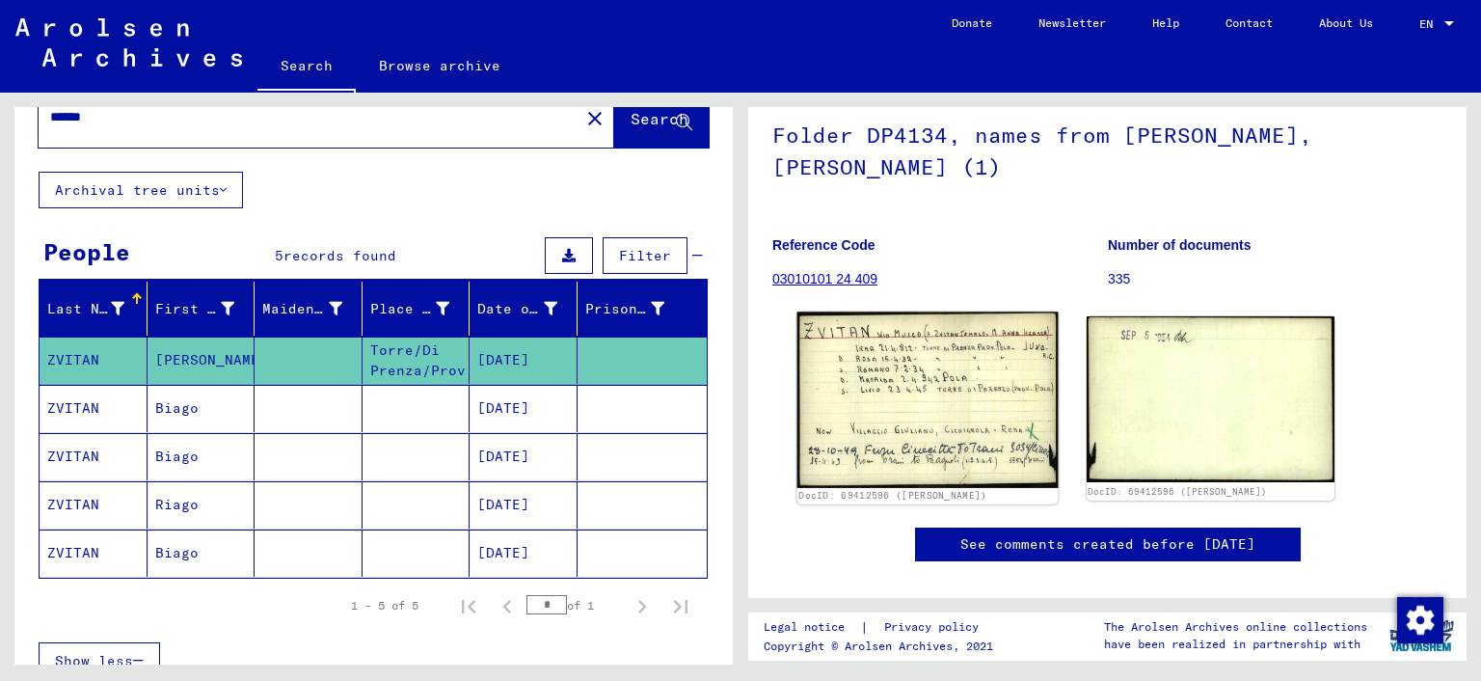
click at [895, 387] on img at bounding box center [927, 398] width 260 height 175
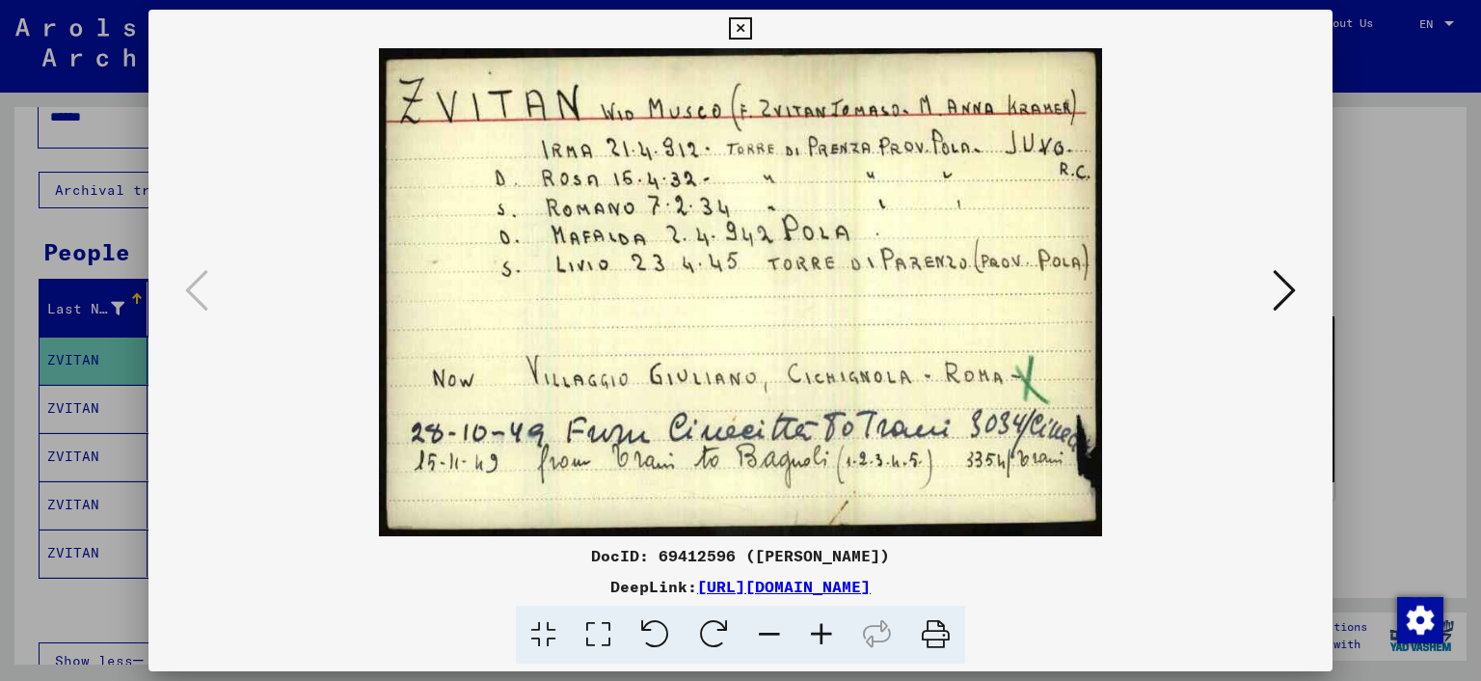
click at [1278, 299] on icon at bounding box center [1284, 290] width 23 height 46
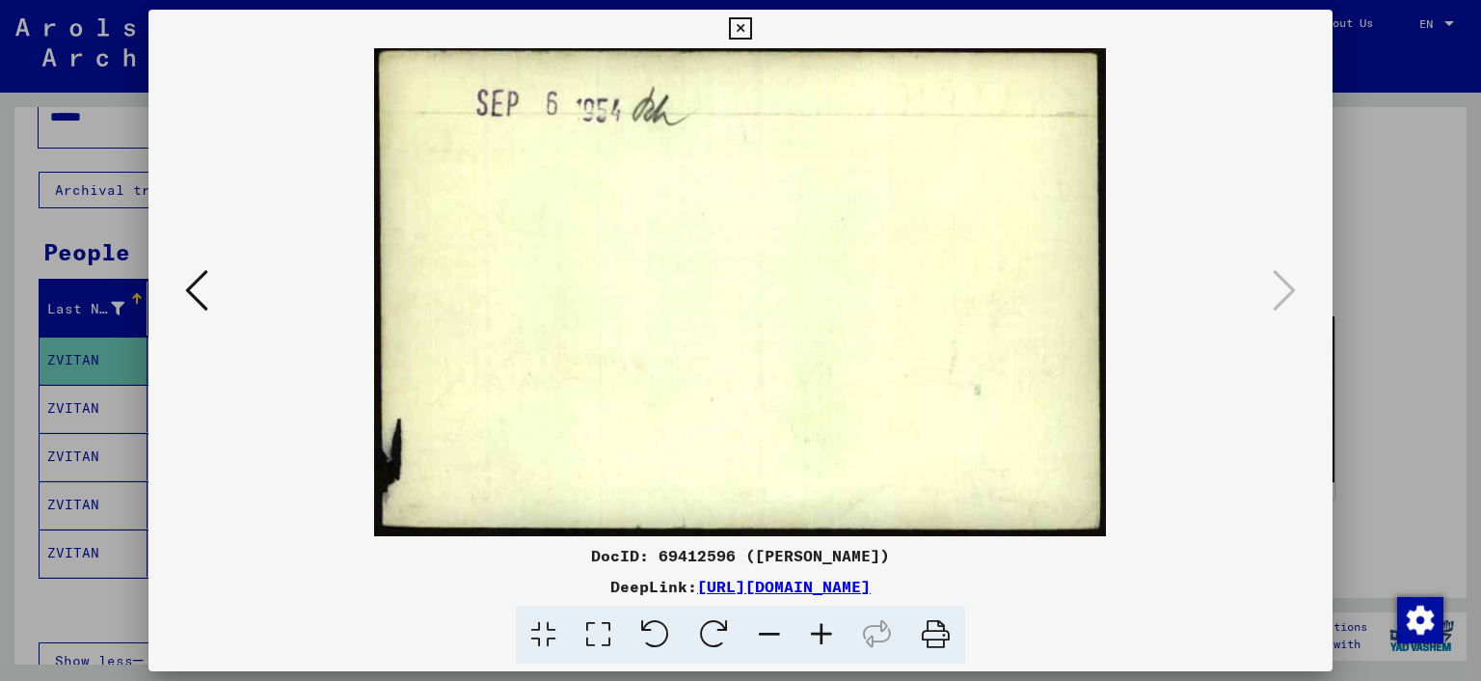
click at [751, 37] on icon at bounding box center [740, 28] width 22 height 23
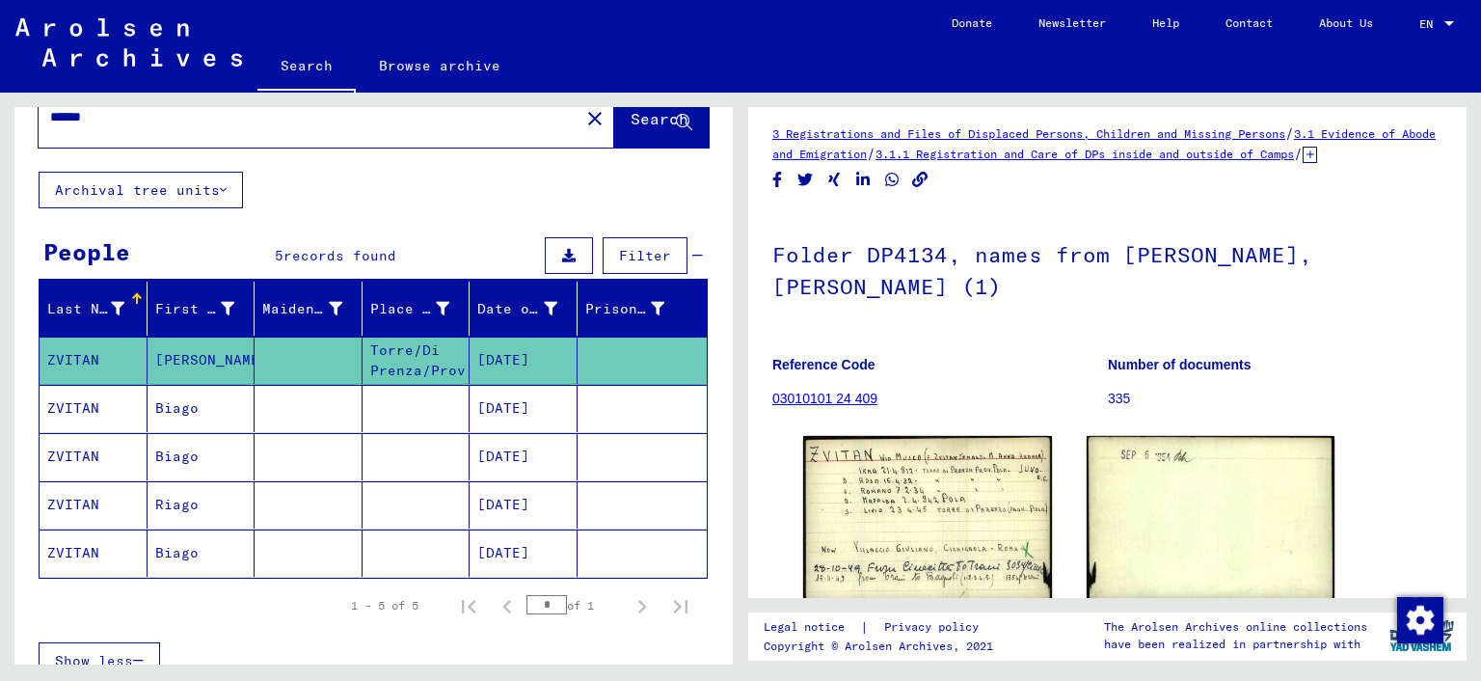
scroll to position [0, 0]
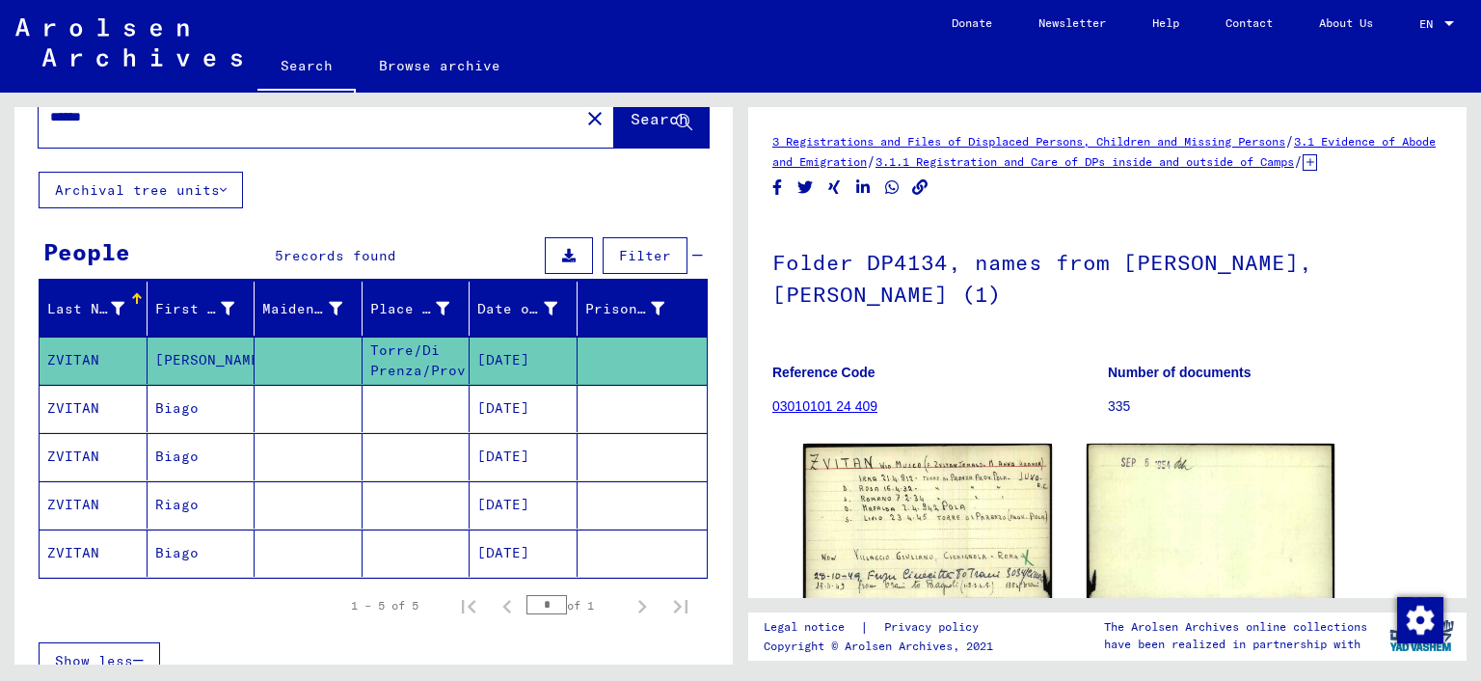
click at [468, 116] on input "******" at bounding box center [309, 117] width 518 height 20
click at [924, 526] on img at bounding box center [927, 526] width 260 height 175
